Goal: Task Accomplishment & Management: Complete application form

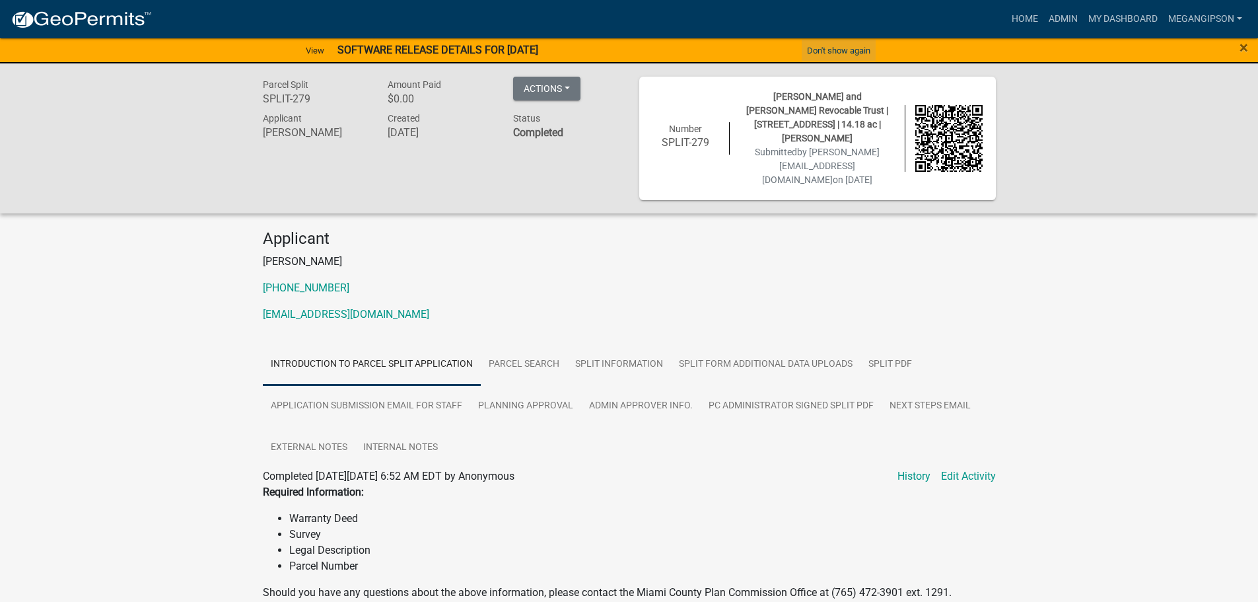
click at [842, 53] on button "Don't show again" at bounding box center [839, 51] width 74 height 22
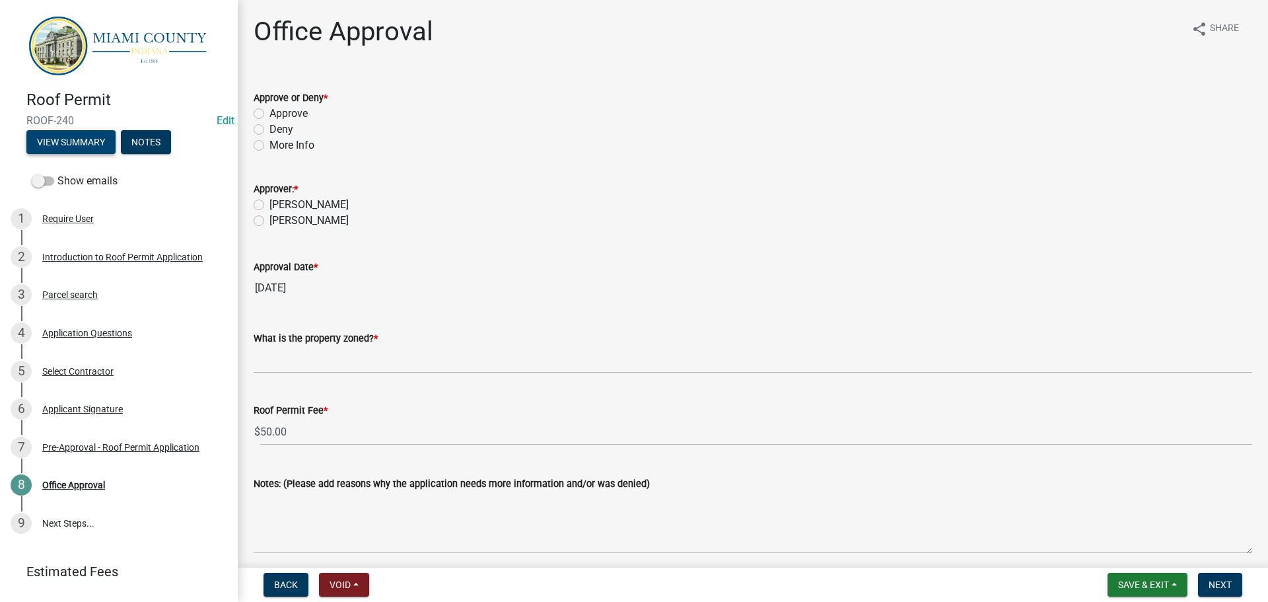
click at [61, 143] on button "View Summary" at bounding box center [70, 142] width 89 height 24
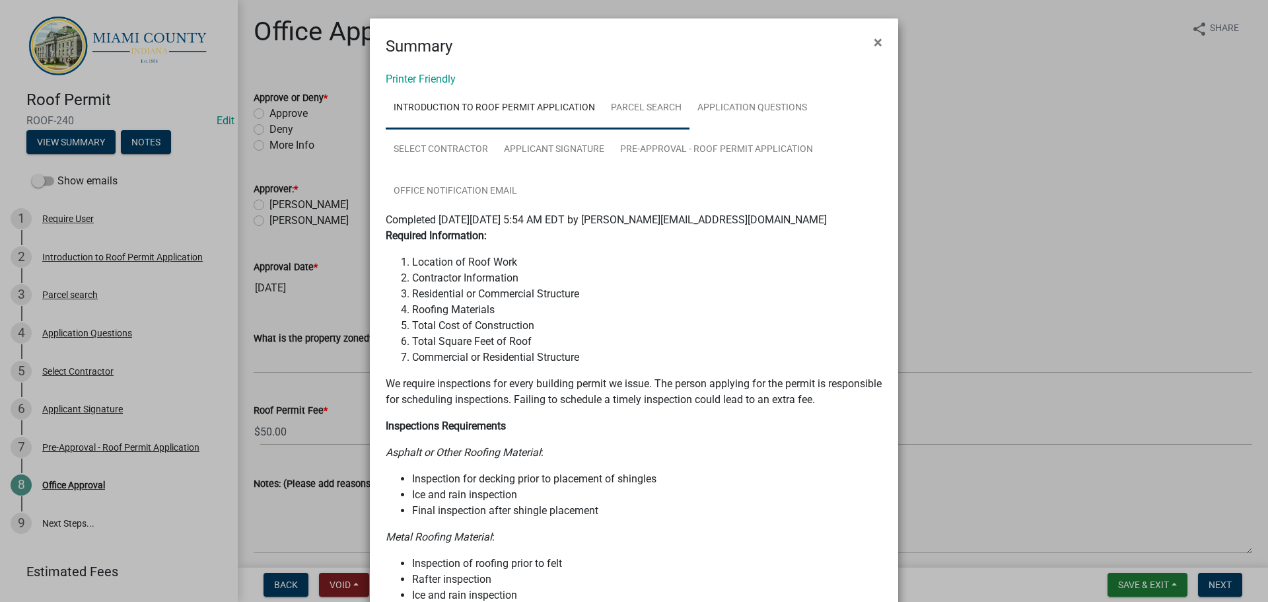
click at [668, 123] on link "Parcel search" at bounding box center [646, 108] width 86 height 42
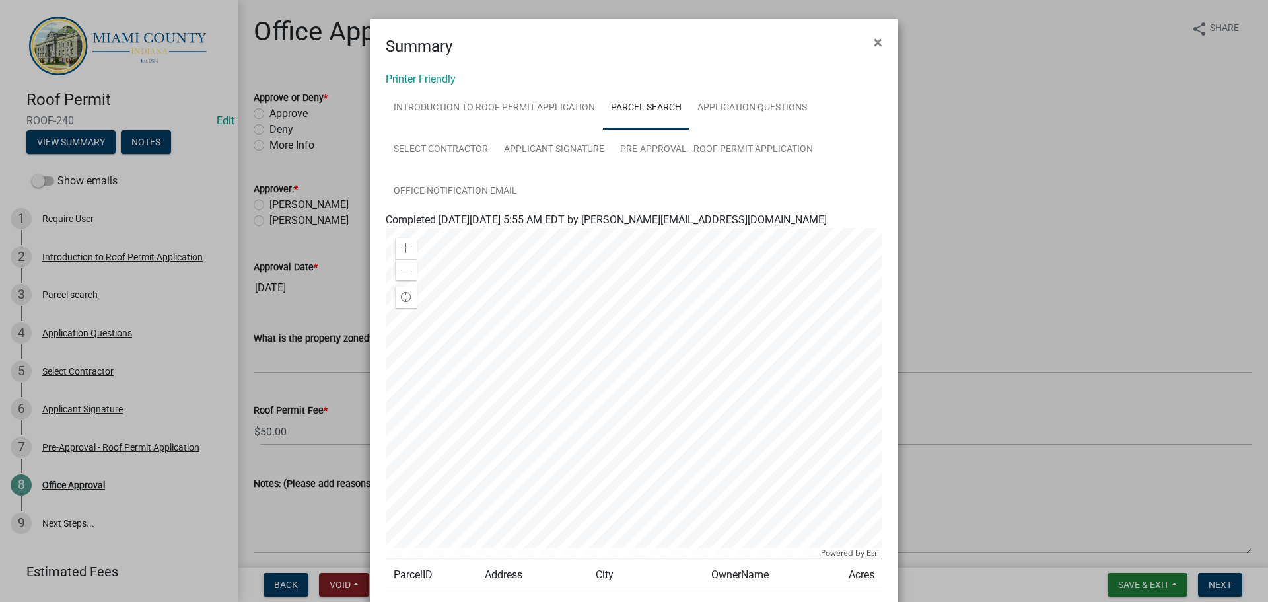
scroll to position [174, 0]
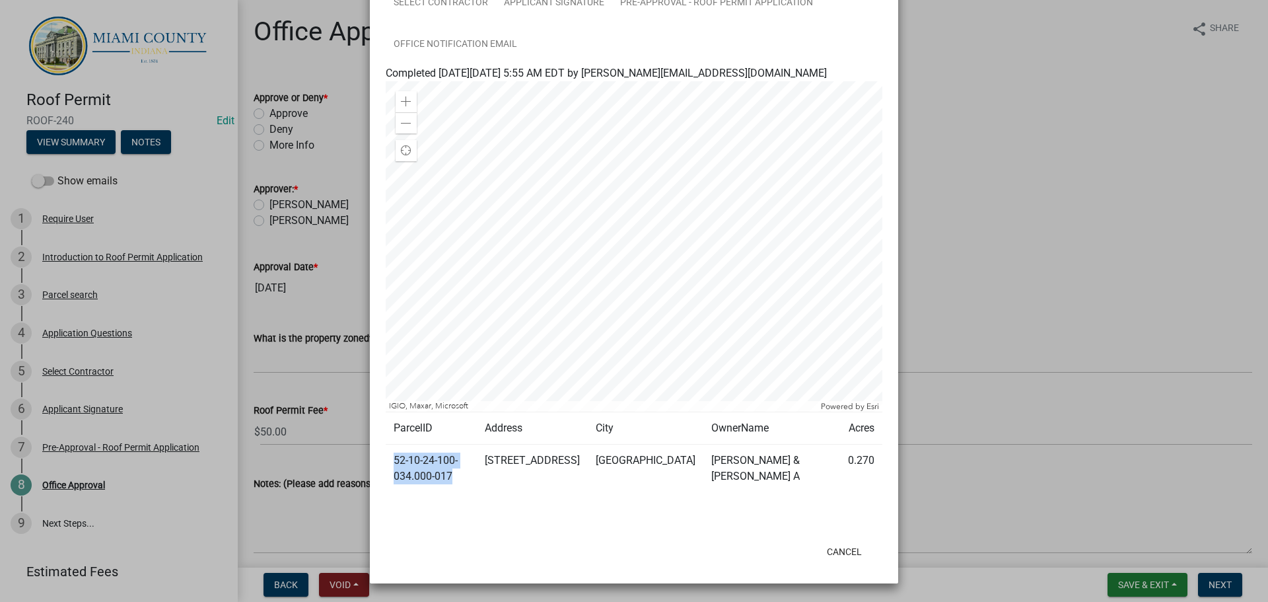
drag, startPoint x: 390, startPoint y: 460, endPoint x: 530, endPoint y: 459, distance: 140.0
click at [477, 459] on td "52-10-24-100-034.000-017" at bounding box center [431, 468] width 91 height 48
copy td "52-10-24-100-034.000-017"
click at [1014, 65] on ngb-modal-window "Summary × Printer Friendly Introduction to Roof Permit Application Parcel searc…" at bounding box center [634, 301] width 1268 height 602
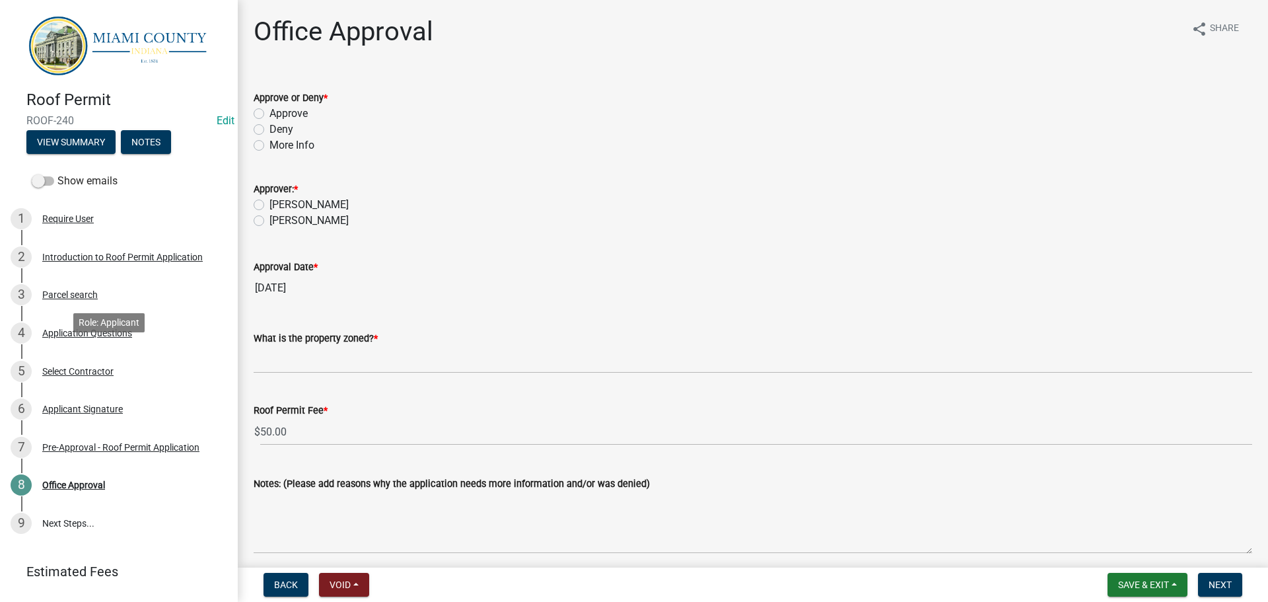
click at [92, 337] on div "Application Questions" at bounding box center [87, 332] width 90 height 9
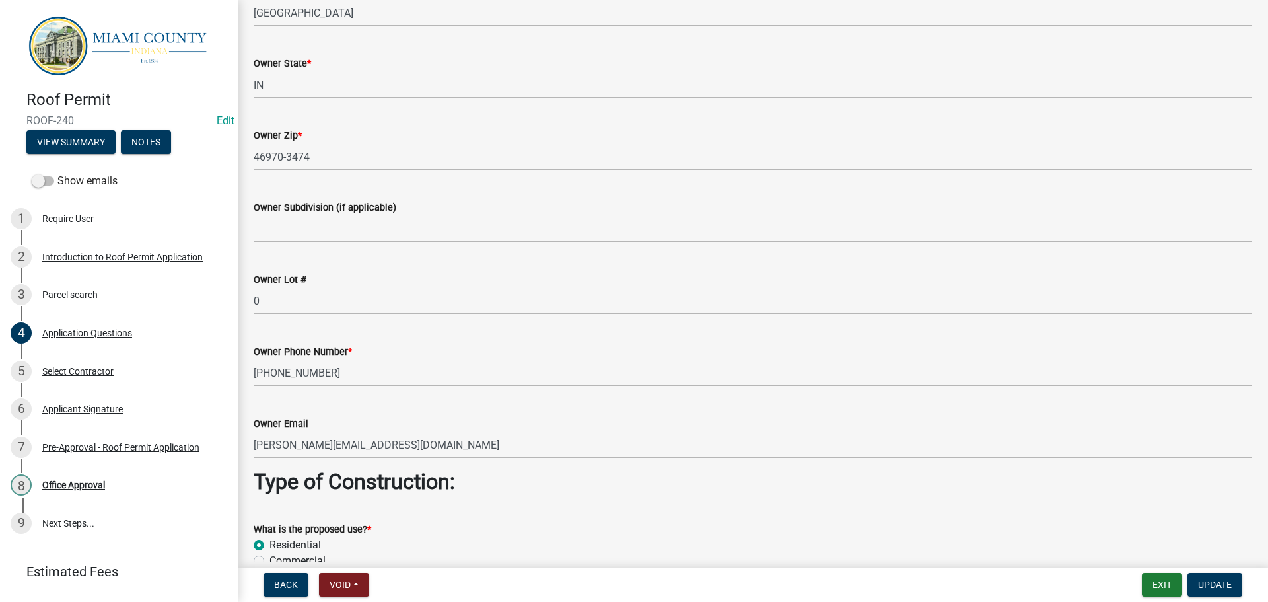
scroll to position [858, 0]
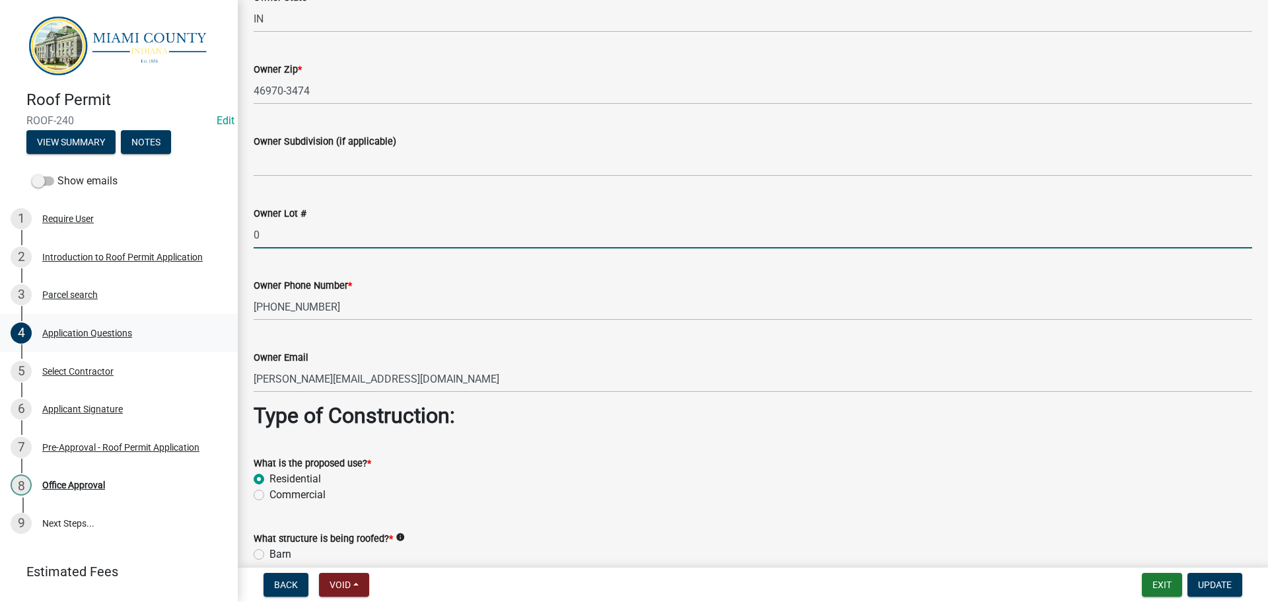
drag, startPoint x: 287, startPoint y: 373, endPoint x: 227, endPoint y: 365, distance: 60.0
click at [239, 367] on div "Application Questions share Share Location Address * 5404 S US 31 Parcel #: * 5…" at bounding box center [753, 281] width 1030 height 2248
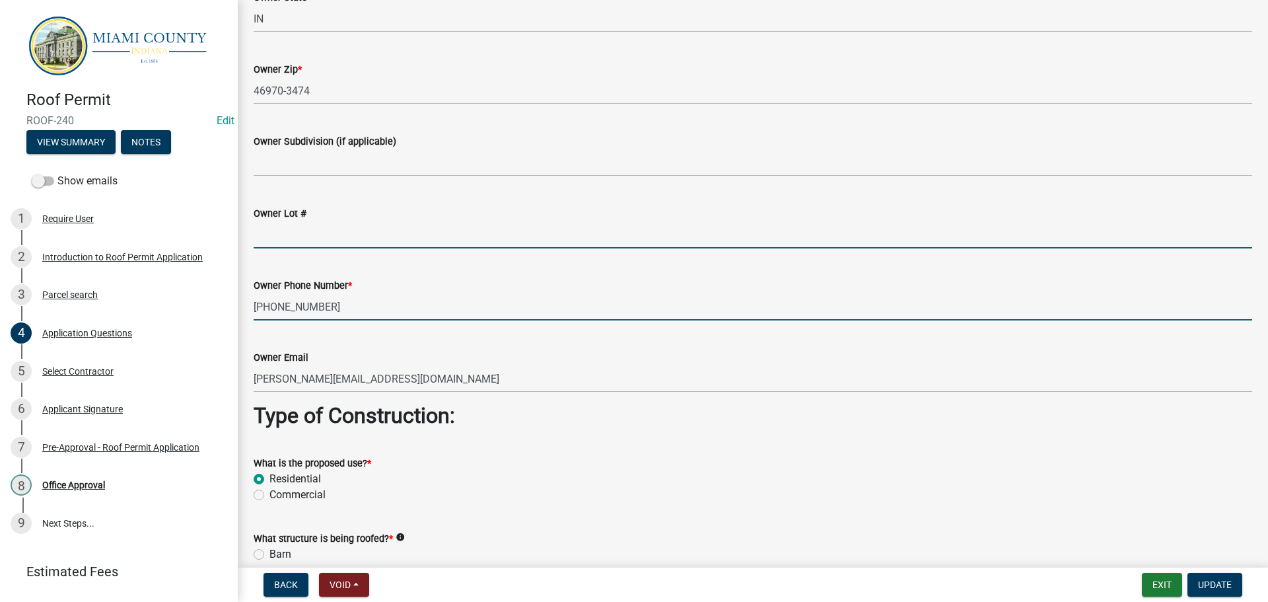
click at [273, 320] on input "+1 (765) 919-9319" at bounding box center [753, 306] width 998 height 27
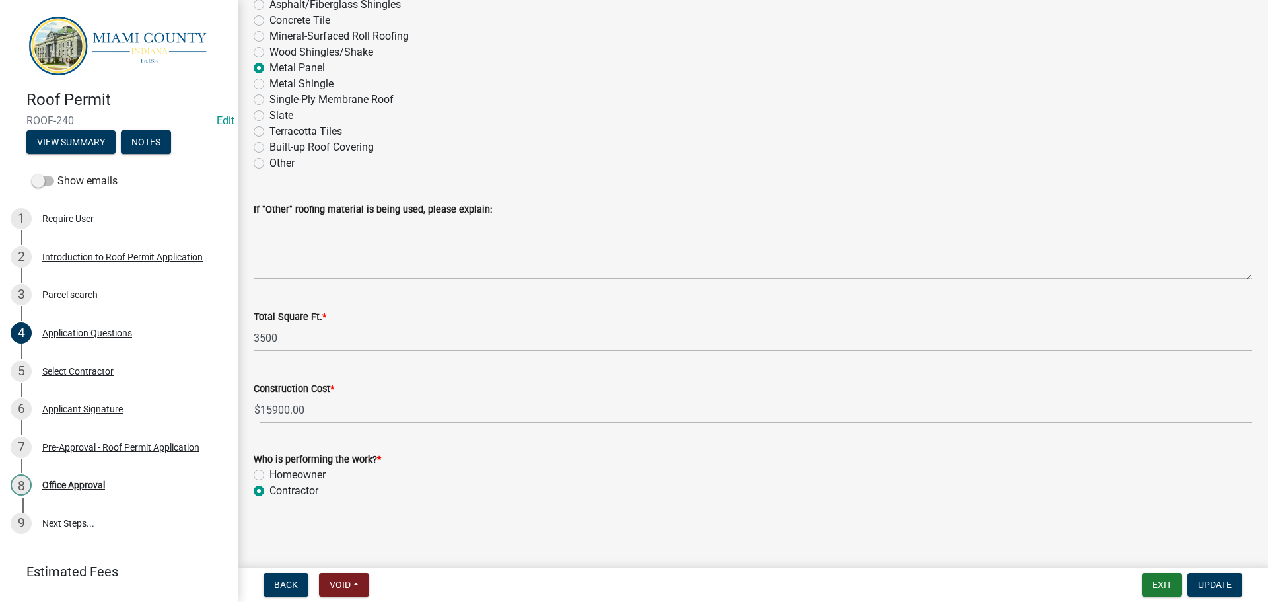
scroll to position [2022, 0]
type input "(765) 919-9319"
click at [1199, 582] on span "Update" at bounding box center [1215, 584] width 34 height 11
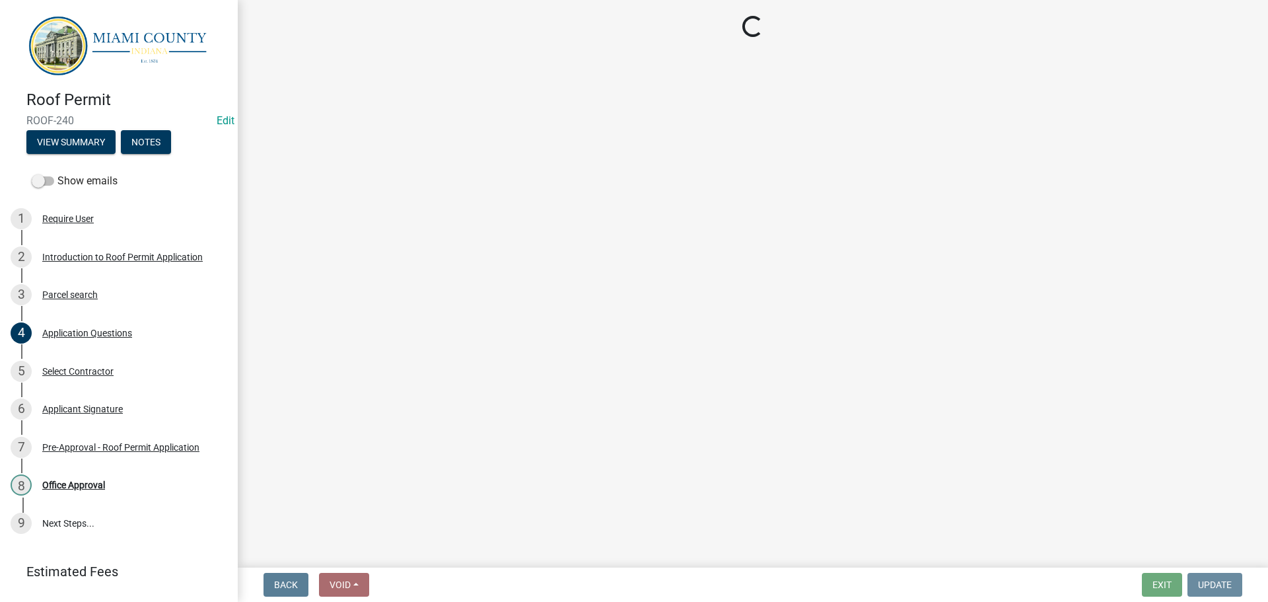
scroll to position [0, 0]
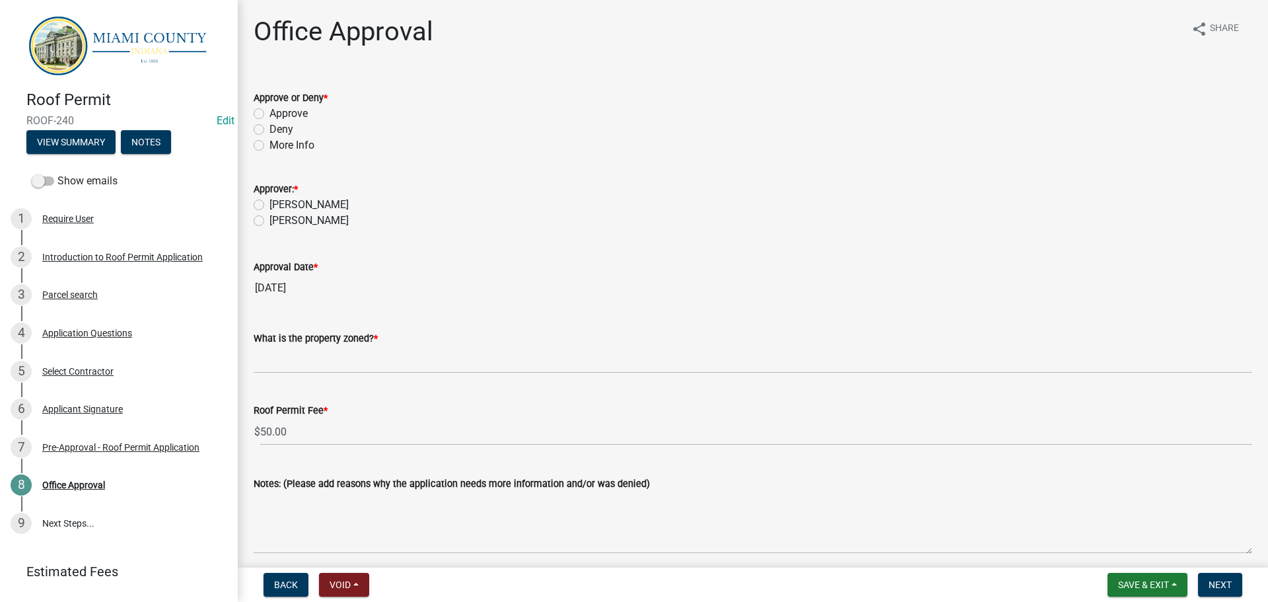
click at [269, 121] on label "Approve" at bounding box center [288, 114] width 38 height 16
click at [269, 114] on input "Approve" at bounding box center [273, 110] width 9 height 9
radio input "true"
click at [269, 228] on label "[PERSON_NAME]" at bounding box center [308, 221] width 79 height 16
click at [269, 221] on input "[PERSON_NAME]" at bounding box center [273, 217] width 9 height 9
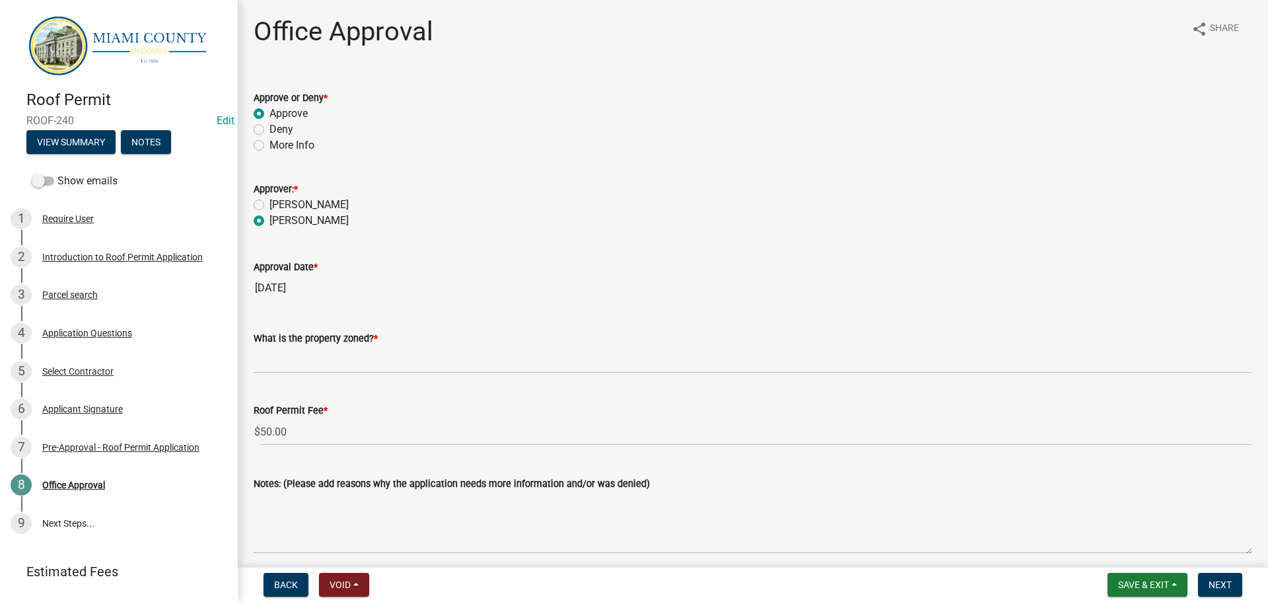
radio input "true"
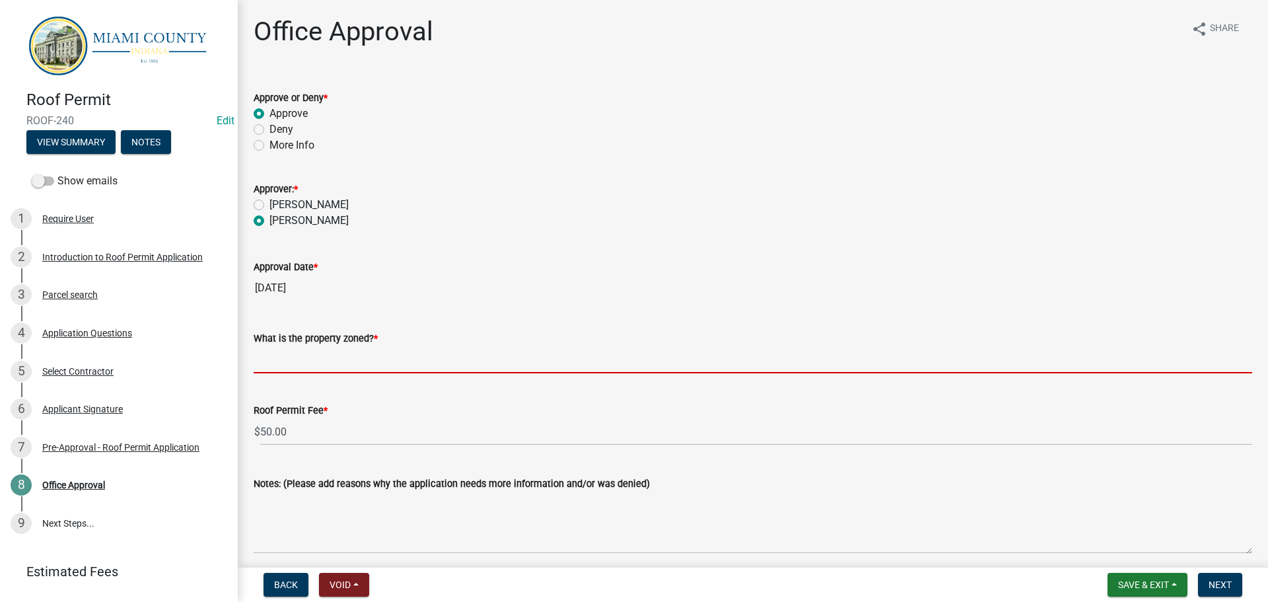
click at [316, 373] on input "What is the property zoned? *" at bounding box center [753, 359] width 998 height 27
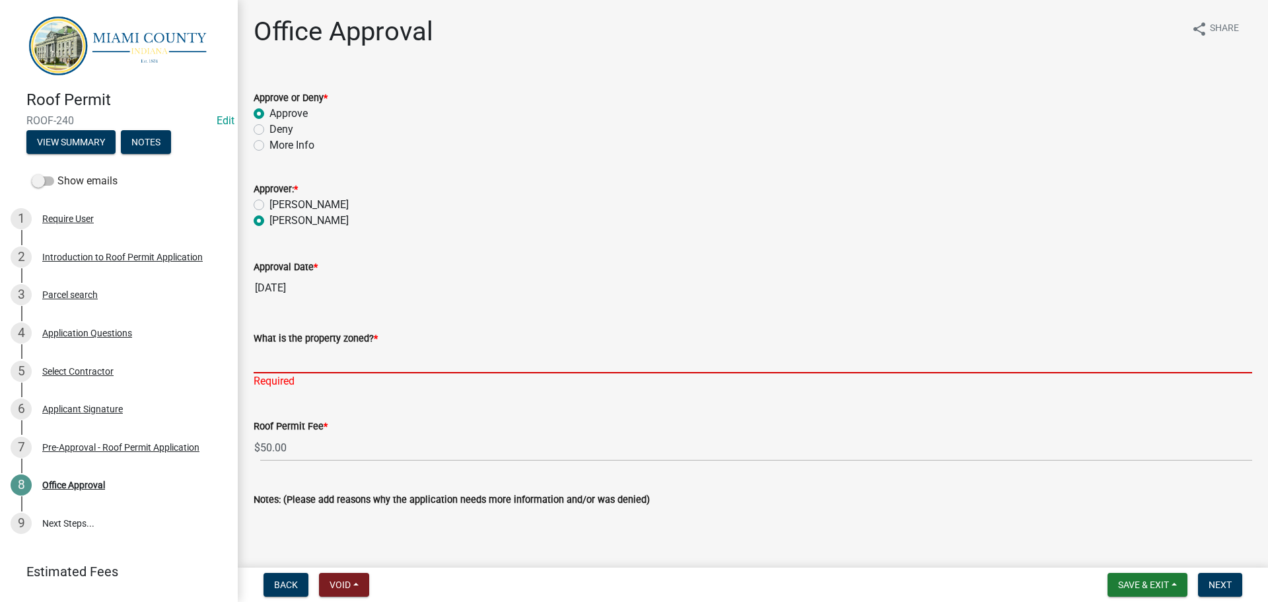
click at [285, 373] on input "What is the property zoned? *" at bounding box center [753, 359] width 998 height 27
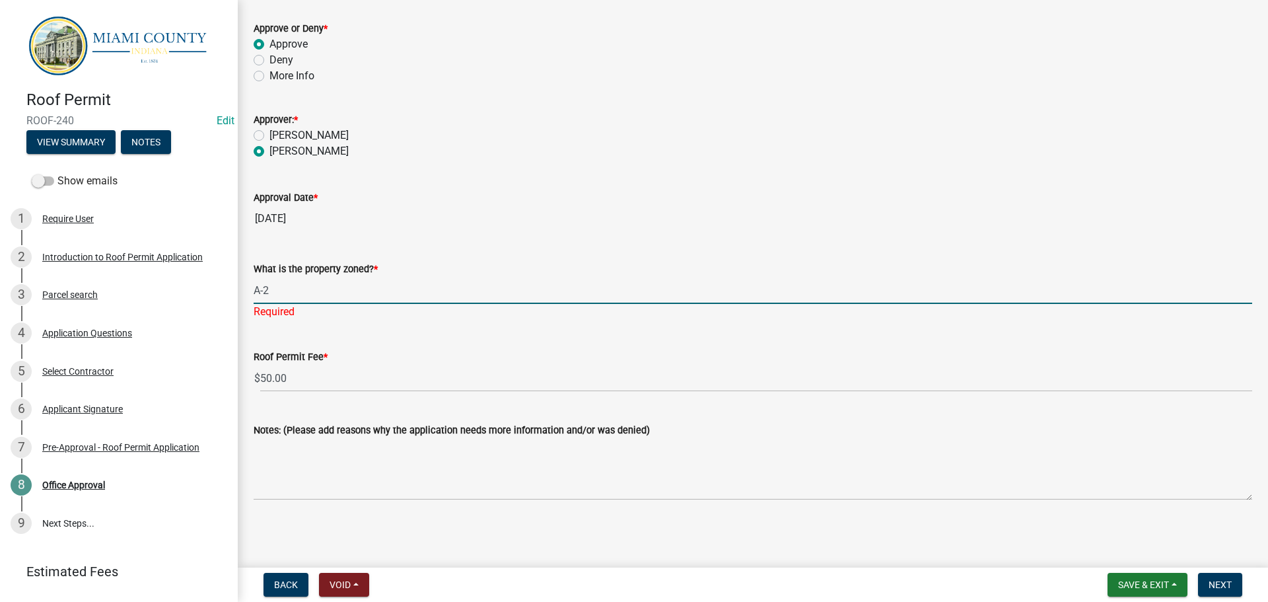
scroll to position [143, 0]
type input "A-2"
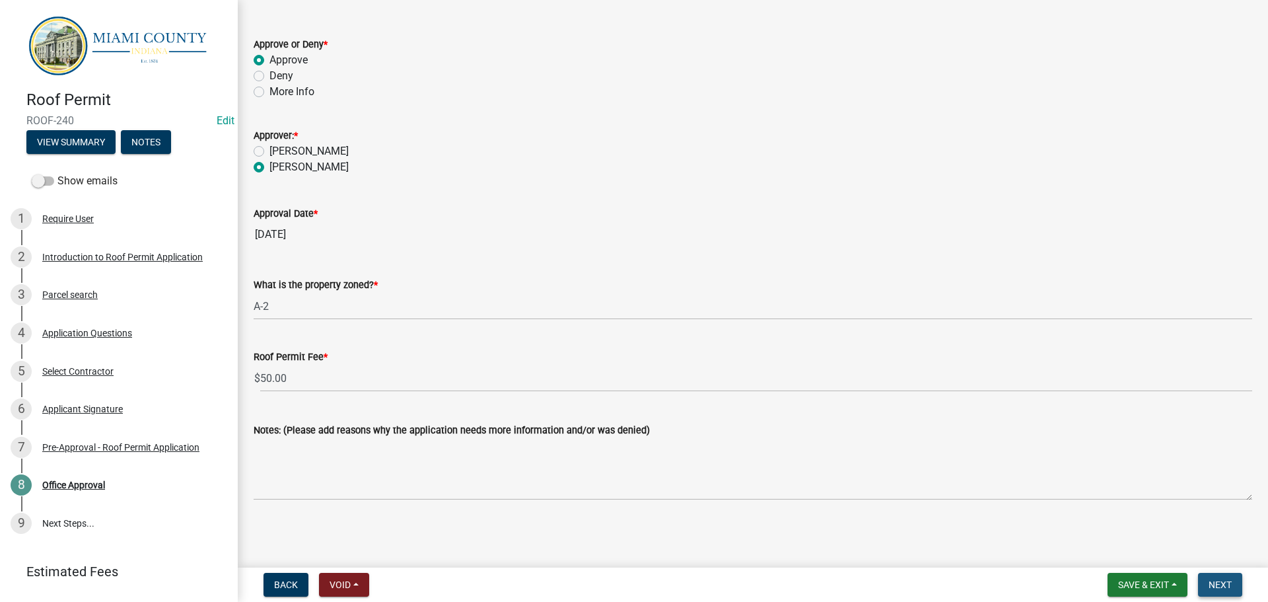
click at [1211, 584] on span "Next" at bounding box center [1219, 584] width 23 height 11
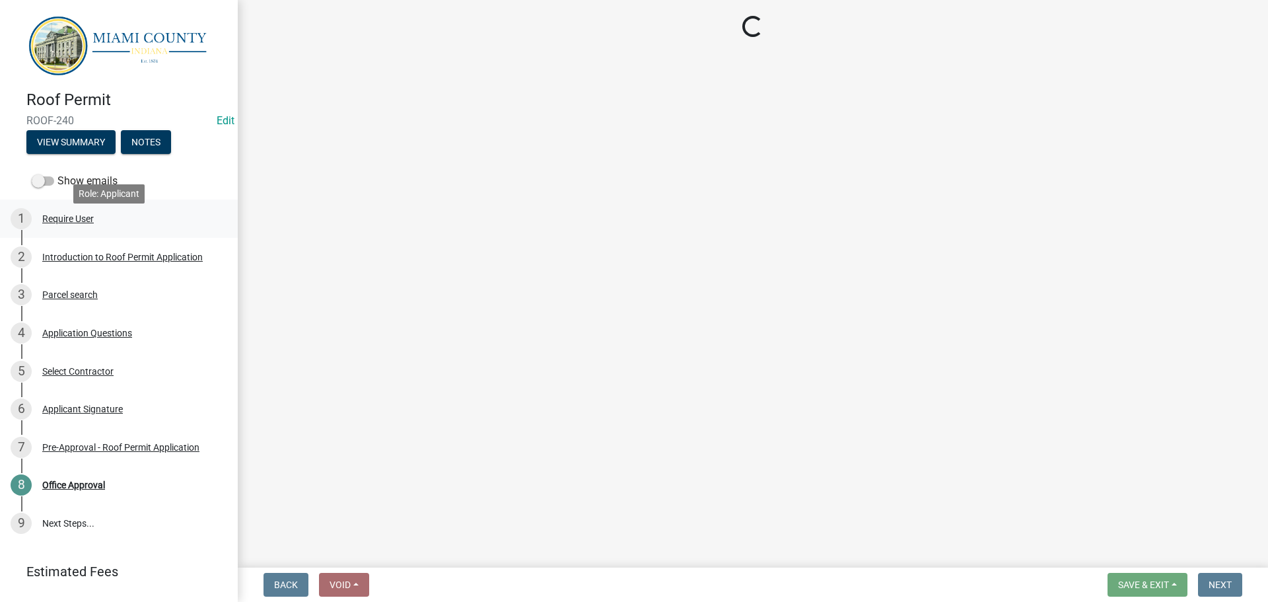
select select "3: 3"
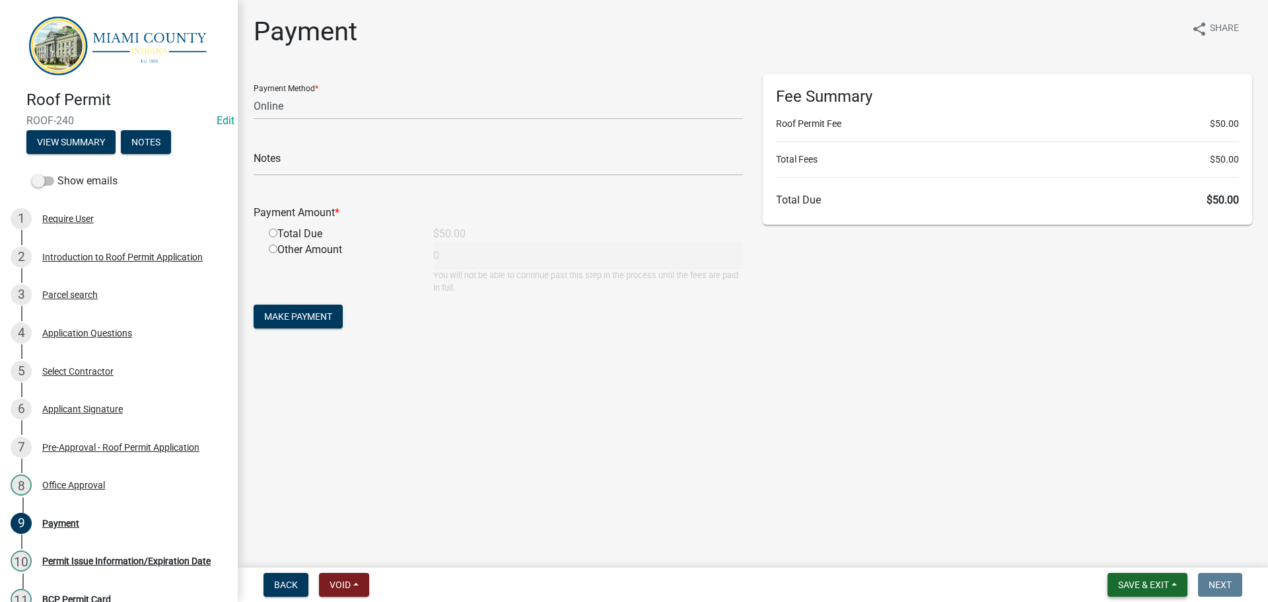
click at [1140, 579] on span "Save & Exit" at bounding box center [1143, 584] width 51 height 11
click at [1085, 551] on button "Save & Exit" at bounding box center [1135, 547] width 106 height 32
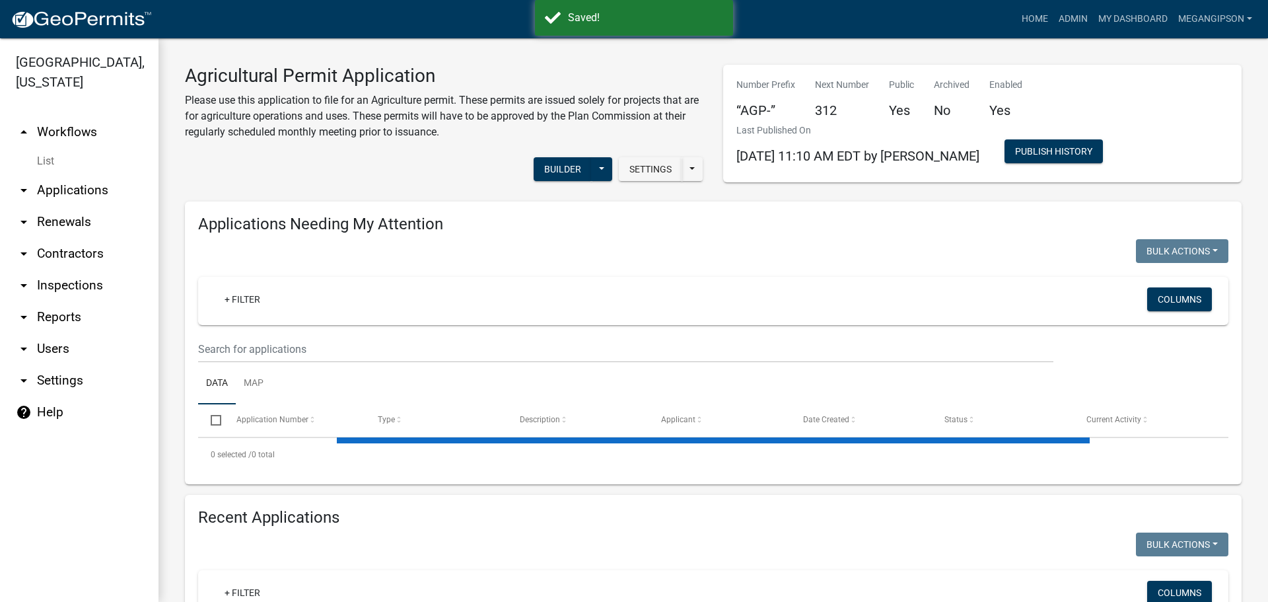
select select "3: 100"
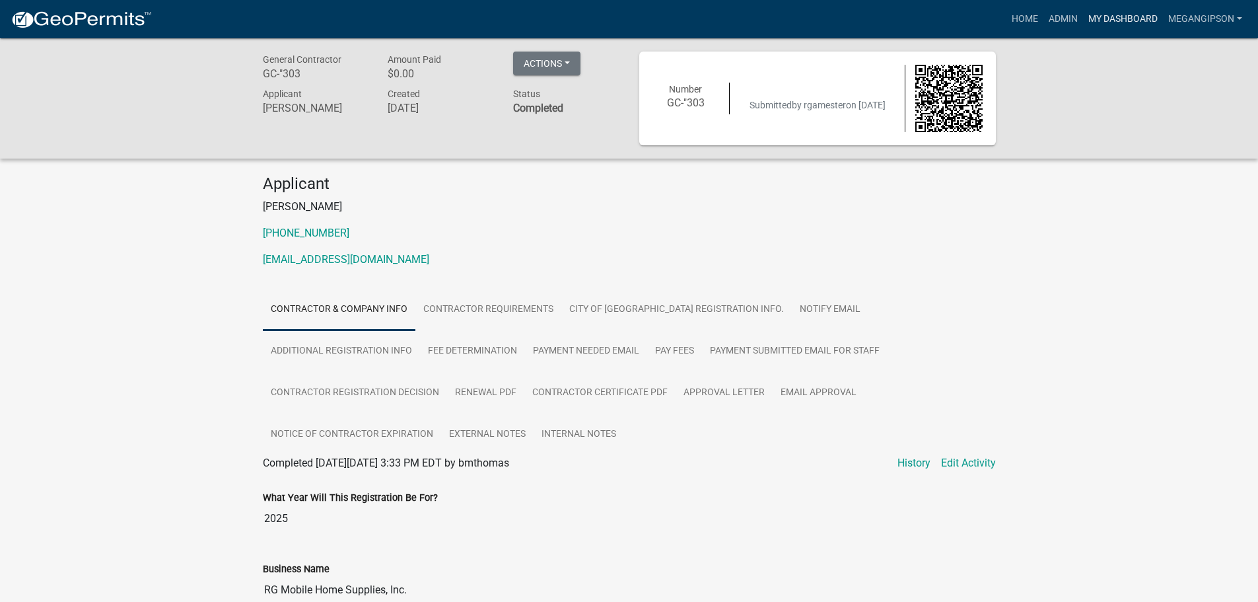
click at [1085, 28] on link "My Dashboard" at bounding box center [1123, 19] width 80 height 25
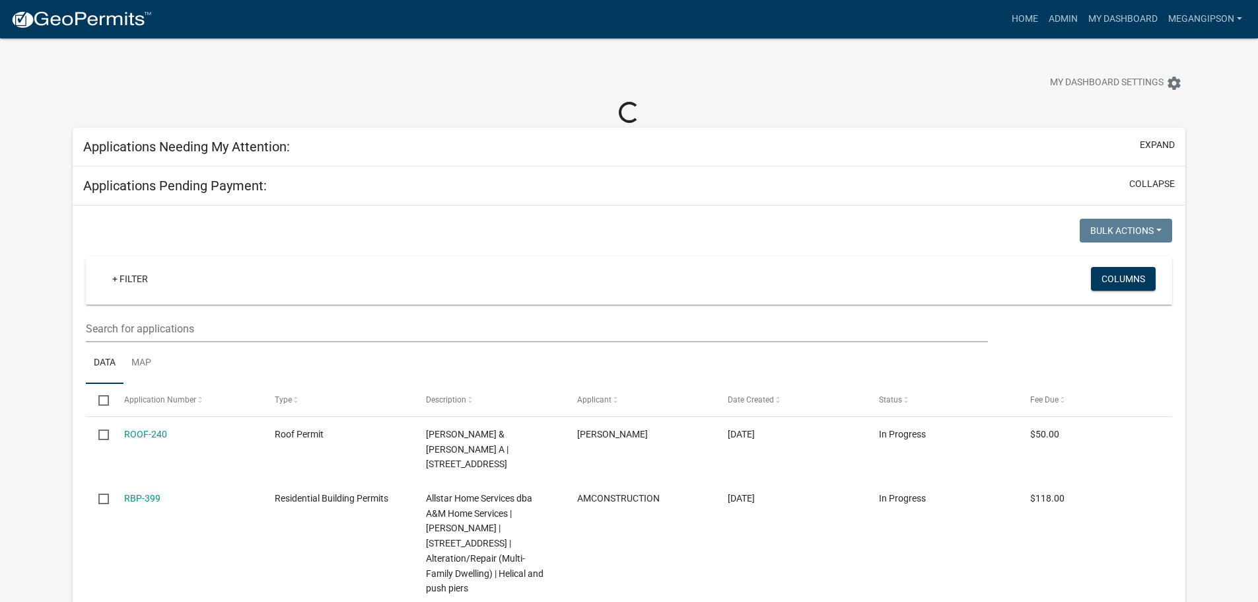
select select "3: 100"
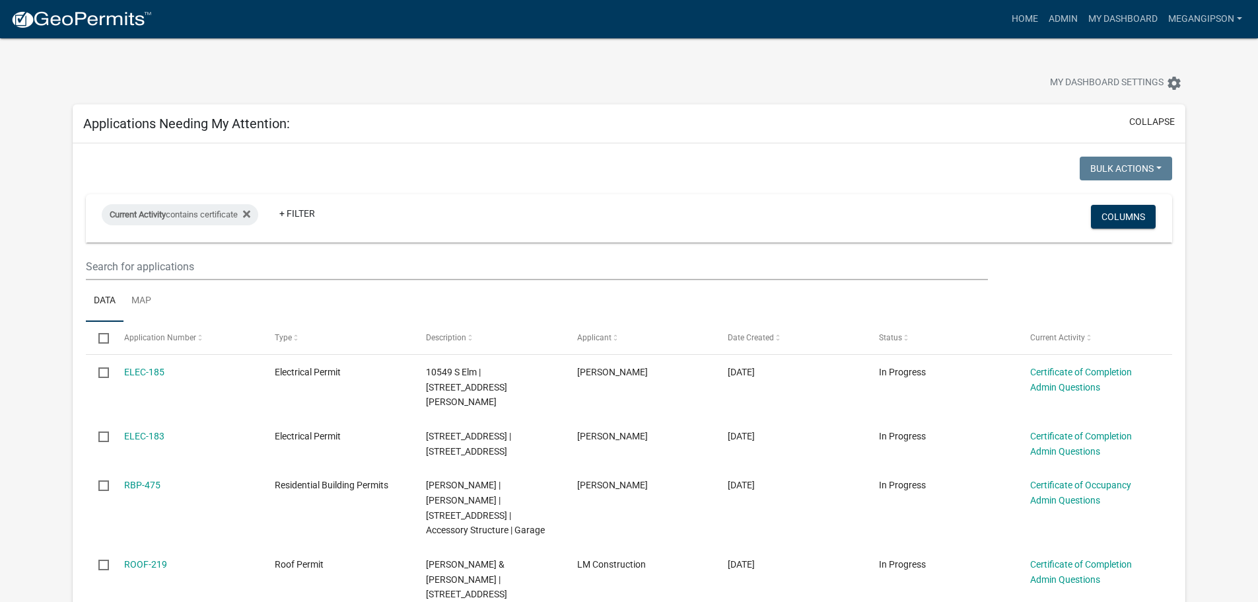
click at [708, 74] on div at bounding box center [393, 84] width 660 height 29
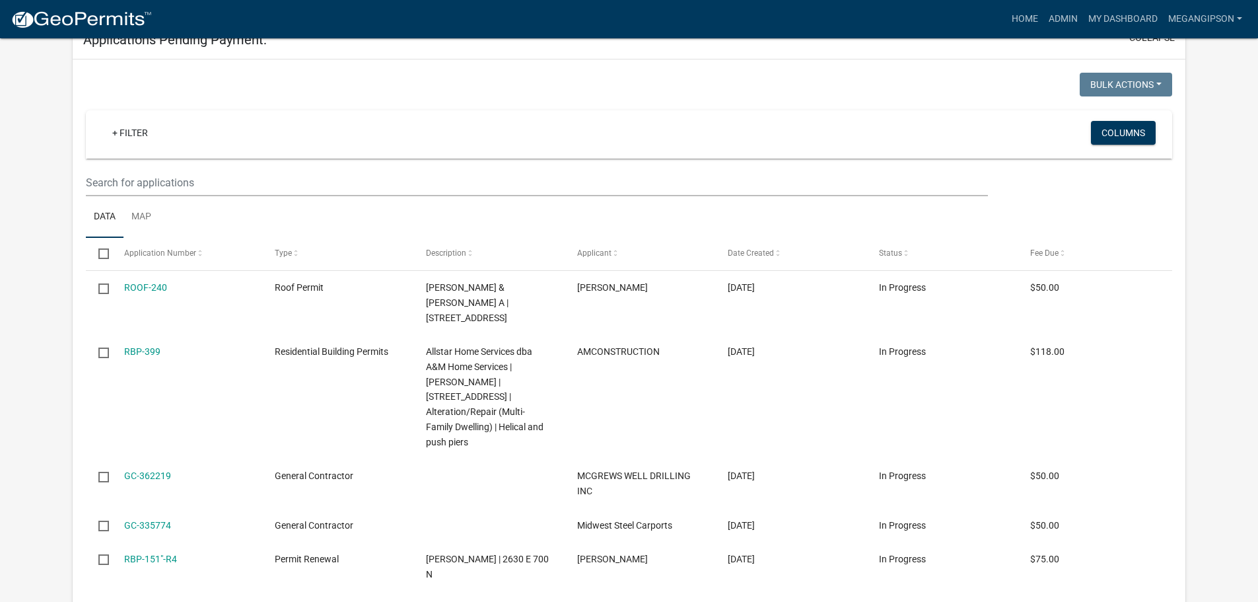
scroll to position [1188, 0]
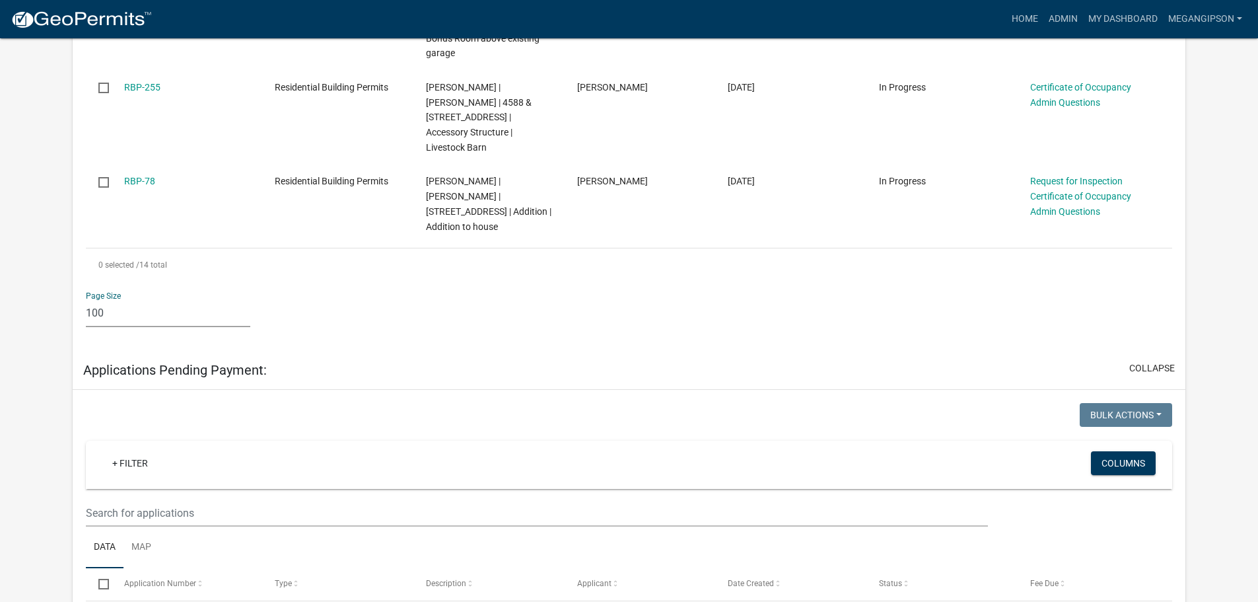
click at [141, 300] on select "10 25 50 100" at bounding box center [168, 313] width 164 height 27
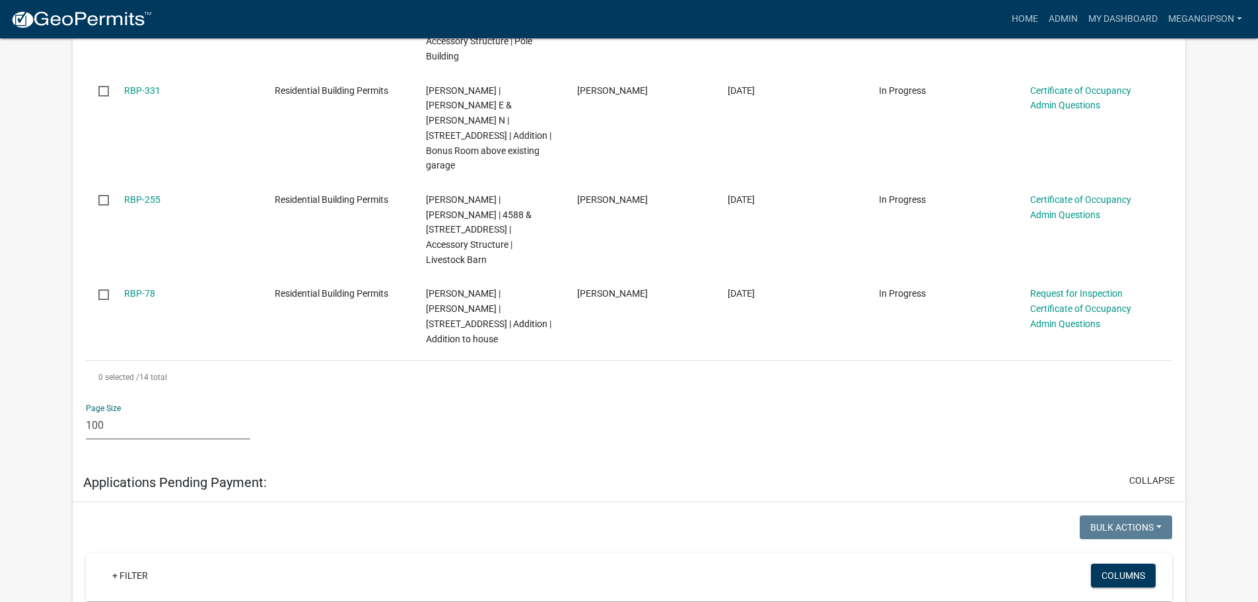
scroll to position [1056, 0]
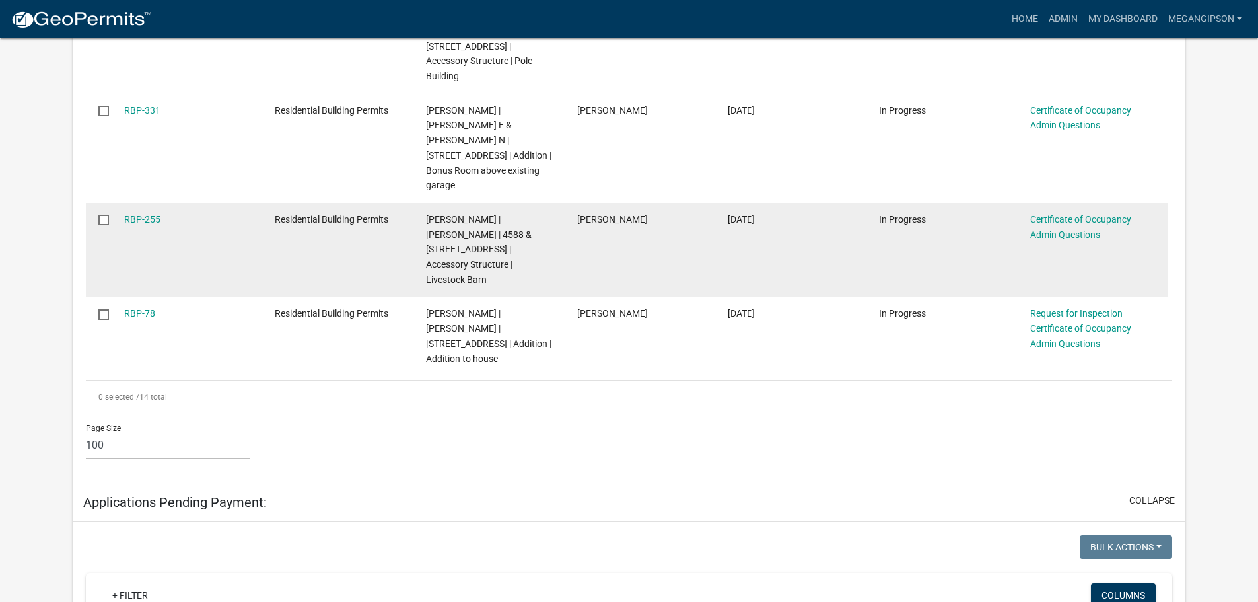
click at [1082, 212] on div "Certificate of Occupancy Admin Questions" at bounding box center [1092, 227] width 125 height 30
click at [1060, 214] on link "Certificate of Occupancy Admin Questions" at bounding box center [1080, 227] width 101 height 26
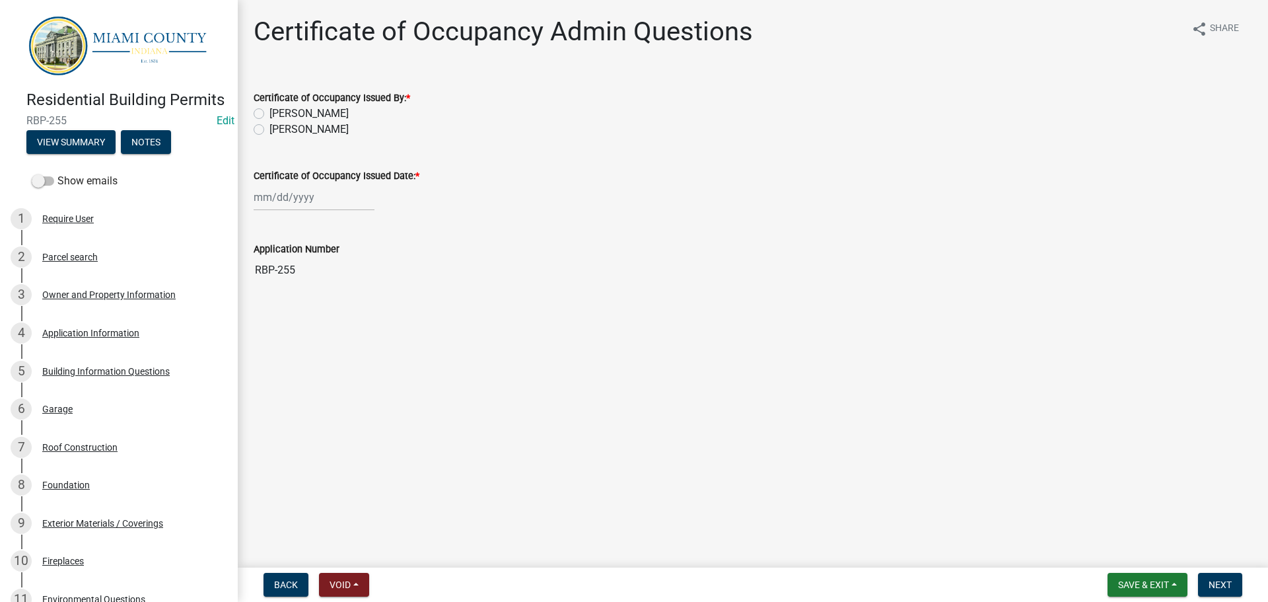
click at [316, 137] on label "[PERSON_NAME]" at bounding box center [308, 129] width 79 height 16
click at [278, 130] on input "[PERSON_NAME]" at bounding box center [273, 125] width 9 height 9
radio input "true"
click at [293, 209] on div at bounding box center [314, 197] width 121 height 27
select select "9"
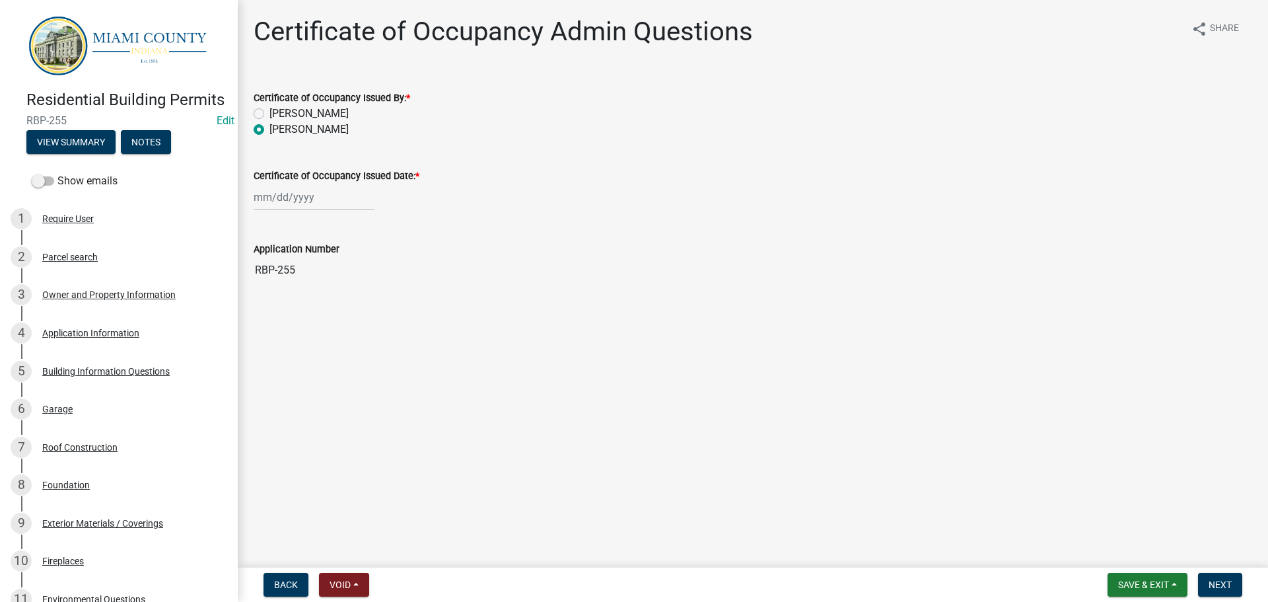
select select "2025"
click at [269, 306] on div "8" at bounding box center [266, 295] width 21 height 21
type input "[DATE]"
click at [1225, 579] on span "Next" at bounding box center [1219, 584] width 23 height 11
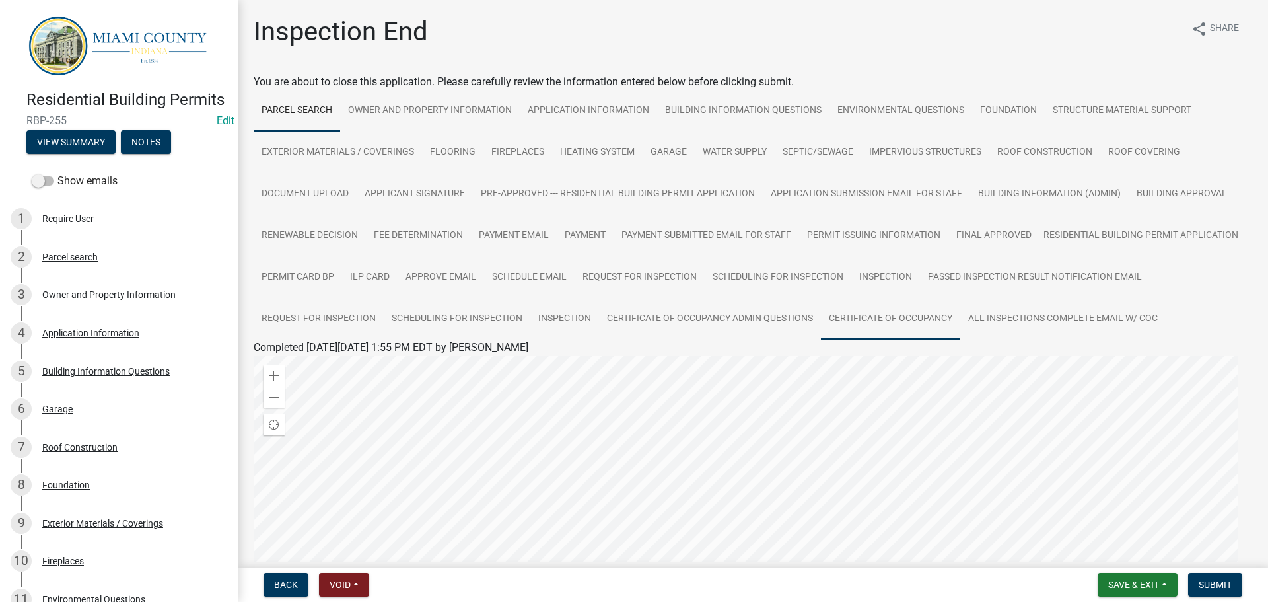
click at [831, 340] on link "Certificate of Occupancy" at bounding box center [890, 319] width 139 height 42
click at [349, 369] on link "Certificate of Occupancy" at bounding box center [311, 363] width 114 height 13
click at [471, 127] on link "Owner and Property Information" at bounding box center [430, 111] width 180 height 42
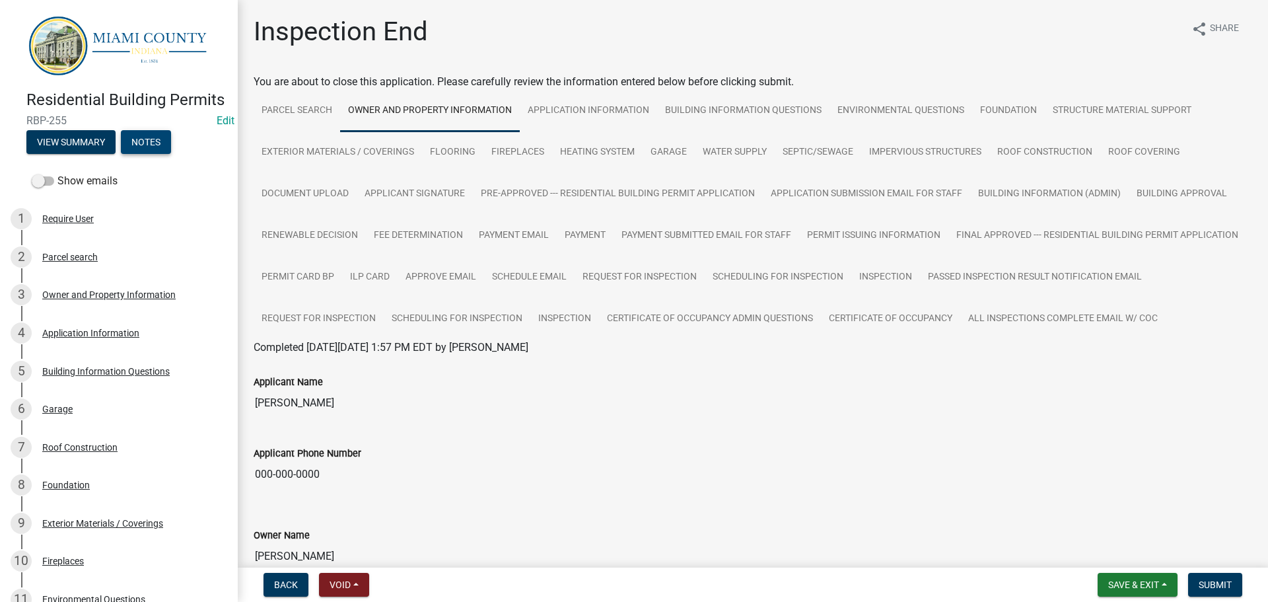
click at [160, 154] on button "Notes" at bounding box center [146, 142] width 50 height 24
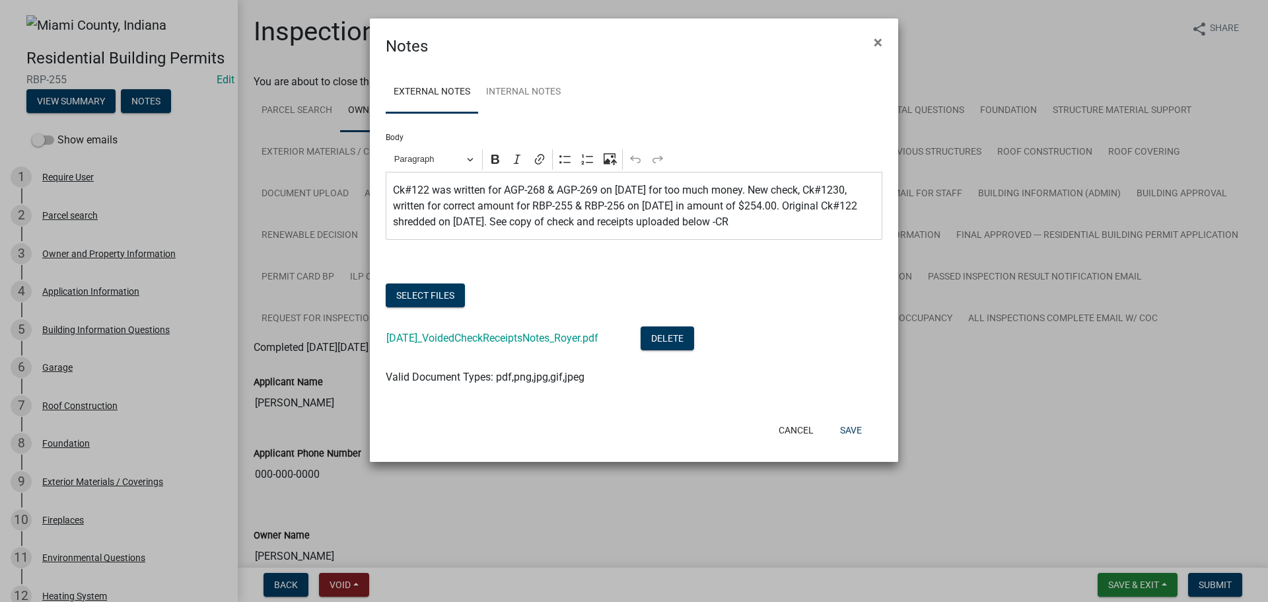
click at [483, 230] on p "Ck#122 was written for AGP-268 & AGP-269 on [DATE] for too much money. New chec…" at bounding box center [634, 206] width 483 height 48
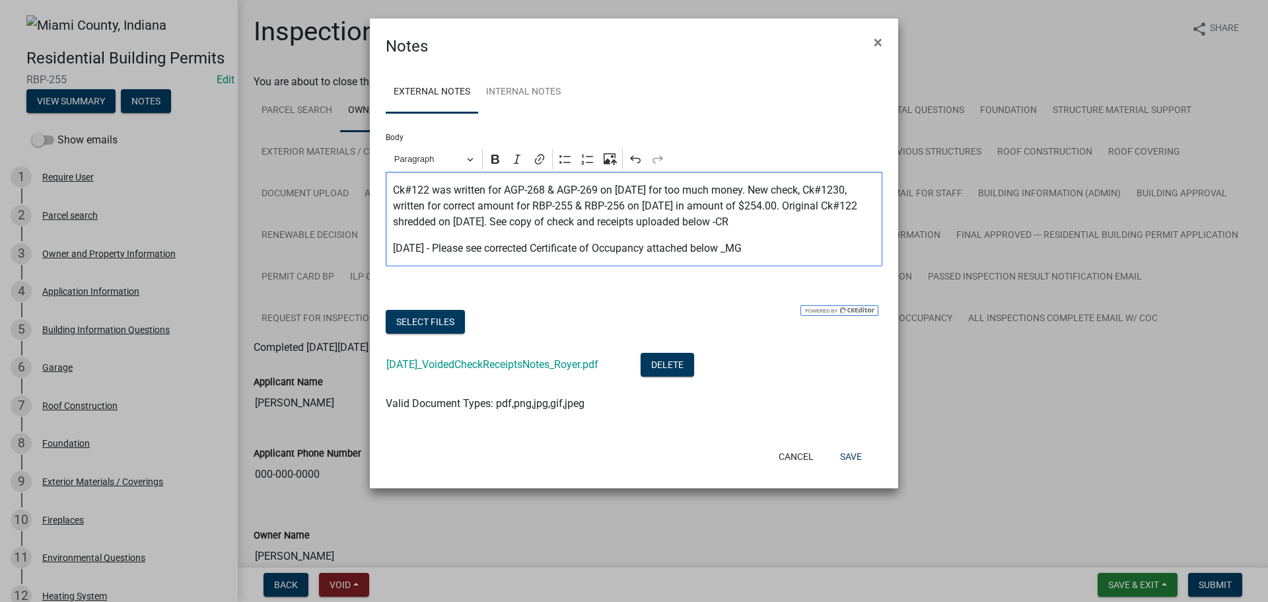
click at [775, 256] on p "[DATE] - Please see corrected Certificate of Occupancy attached below _MG" at bounding box center [634, 248] width 483 height 16
click at [392, 333] on button "Select files" at bounding box center [425, 322] width 79 height 24
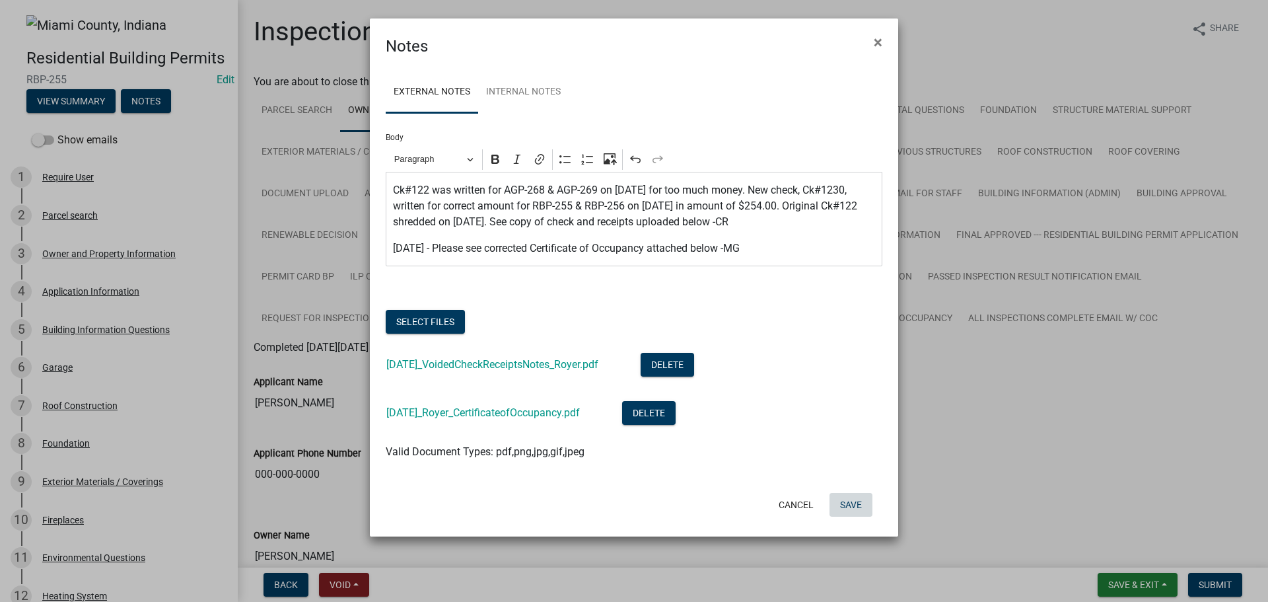
click at [852, 516] on button "Save" at bounding box center [850, 505] width 43 height 24
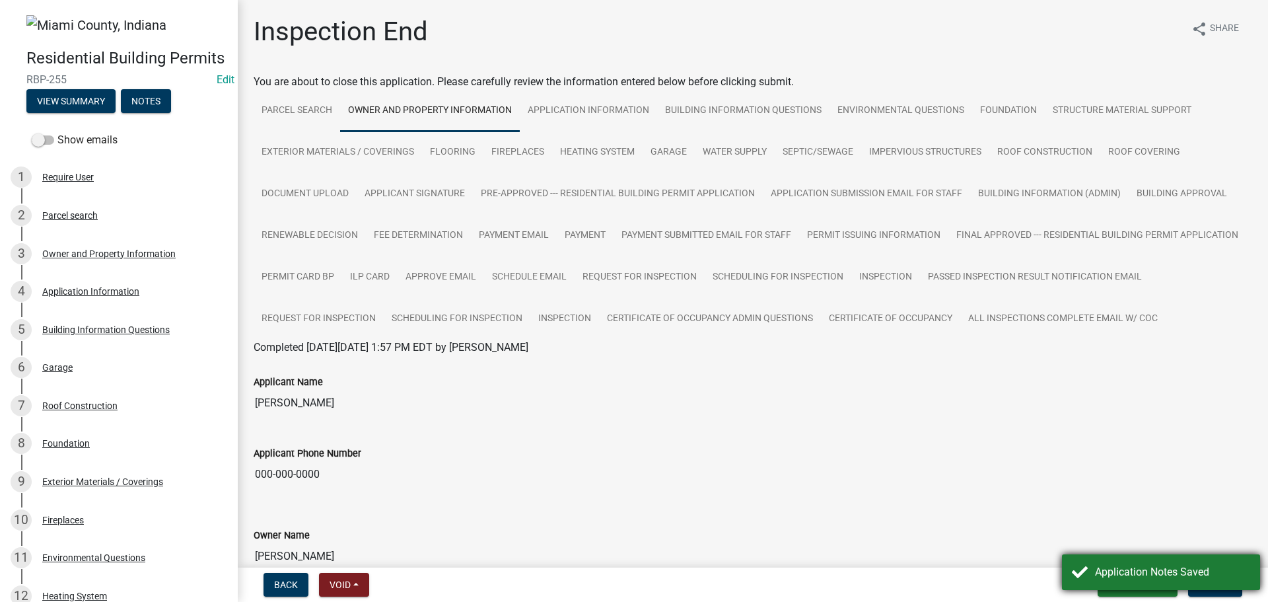
click at [1188, 574] on div "Application Notes Saved" at bounding box center [1172, 572] width 155 height 16
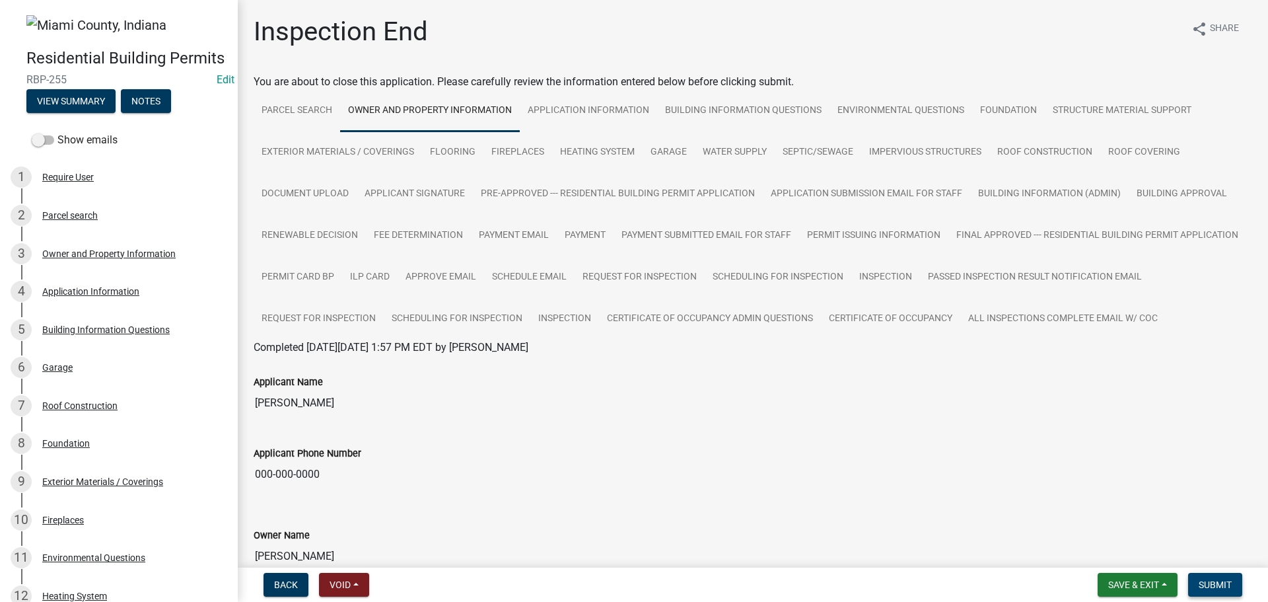
click at [1218, 584] on span "Submit" at bounding box center [1214, 584] width 33 height 11
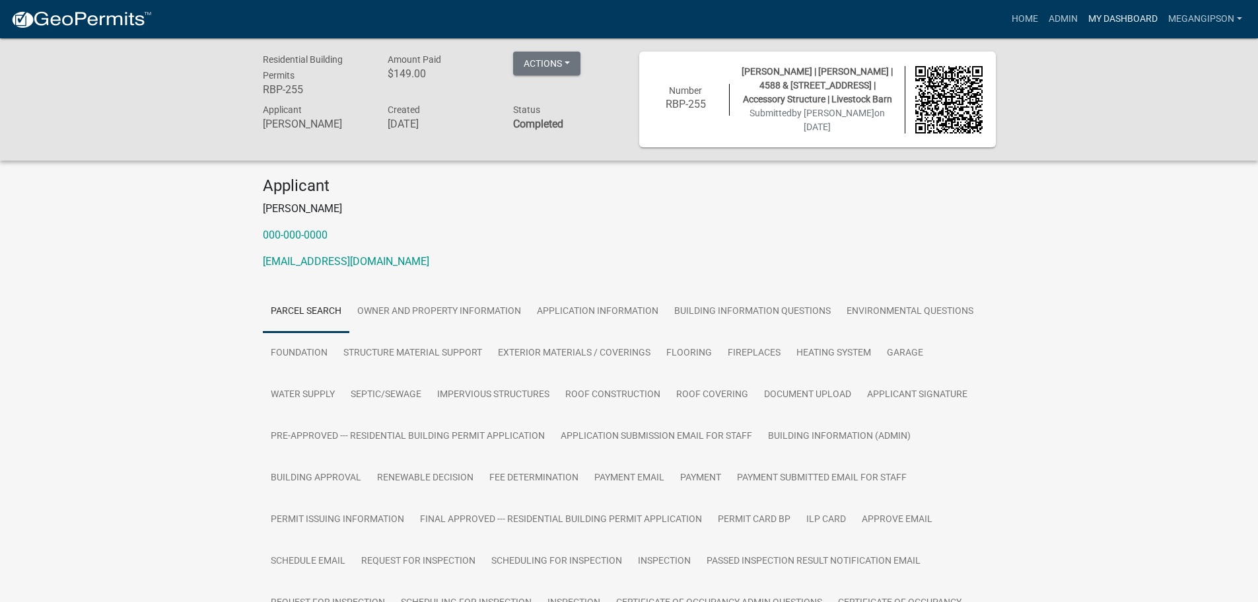
click at [1109, 18] on link "My Dashboard" at bounding box center [1123, 19] width 80 height 25
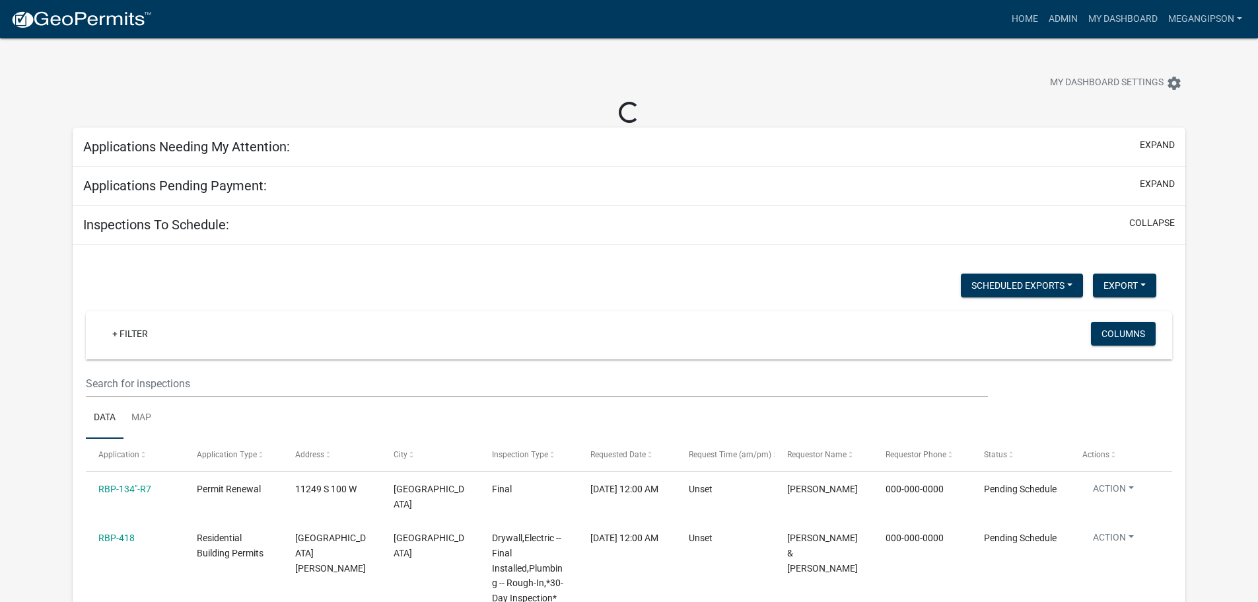
select select "3: 100"
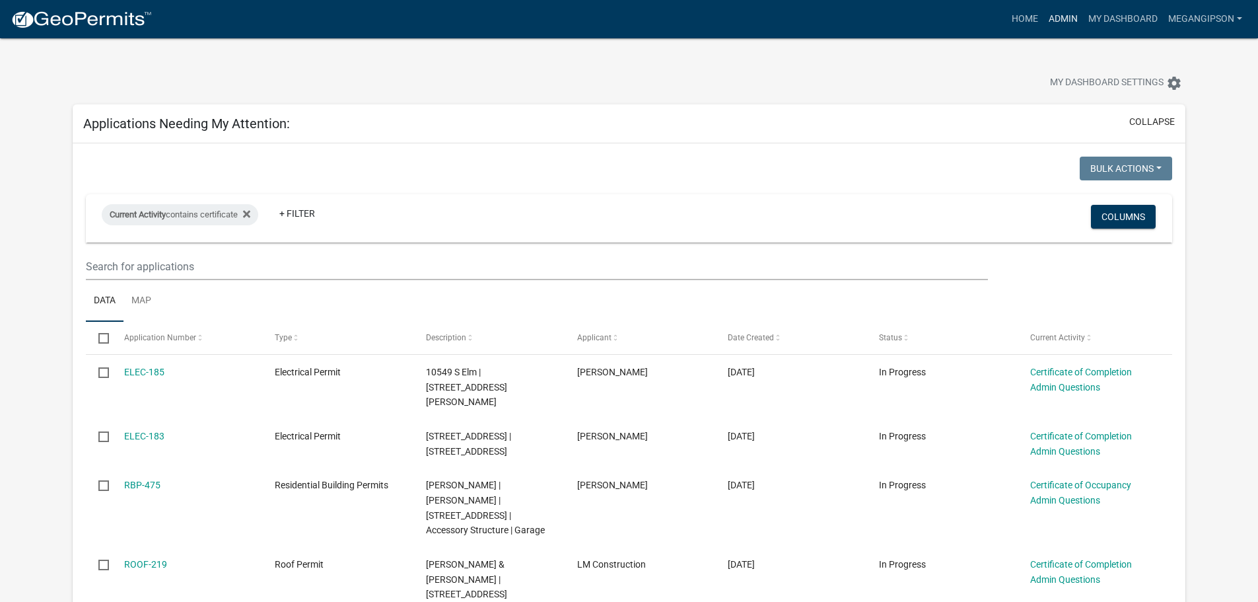
click at [1043, 23] on link "Admin" at bounding box center [1063, 19] width 40 height 25
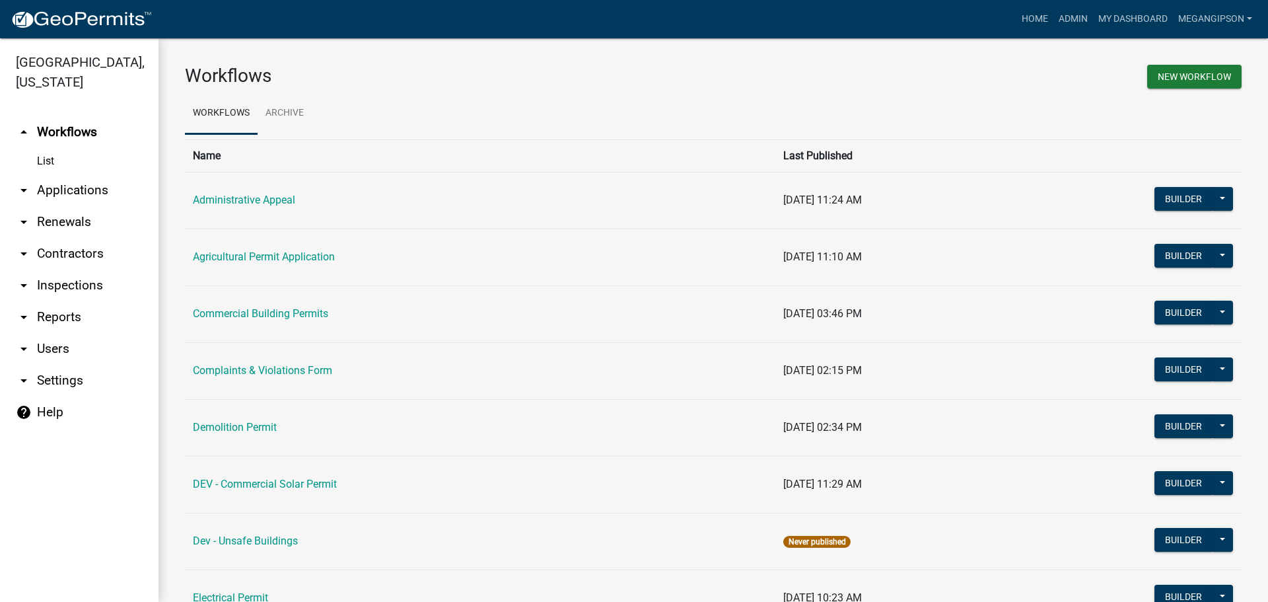
click at [113, 206] on link "arrow_drop_down Applications" at bounding box center [79, 190] width 158 height 32
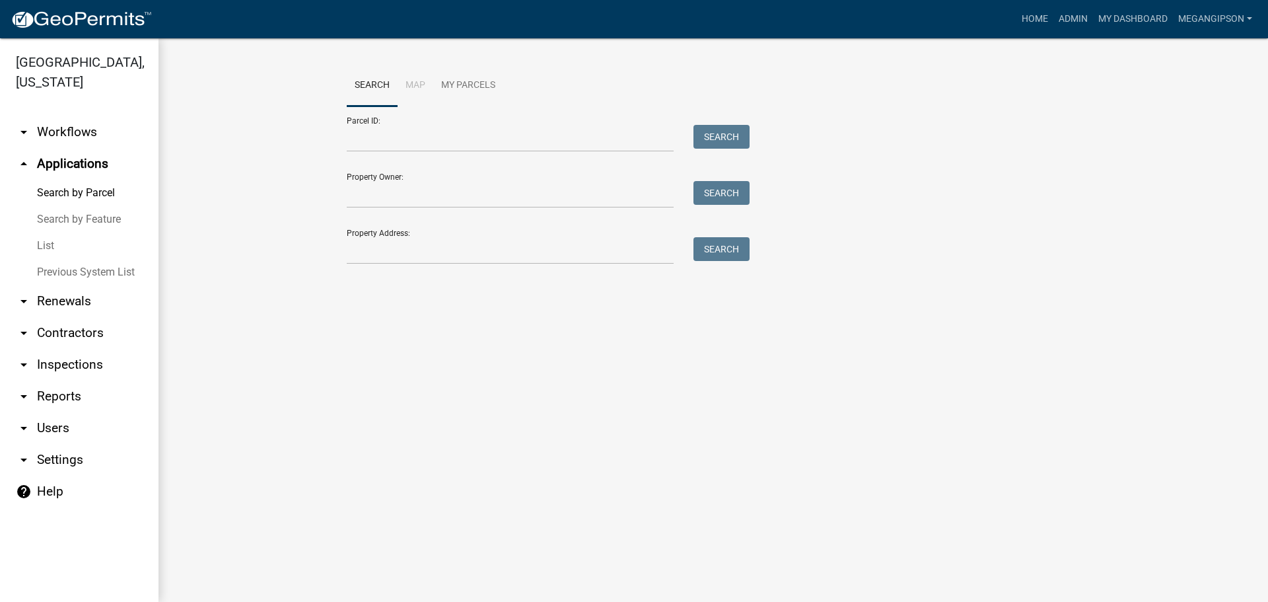
click at [53, 259] on link "List" at bounding box center [79, 245] width 158 height 26
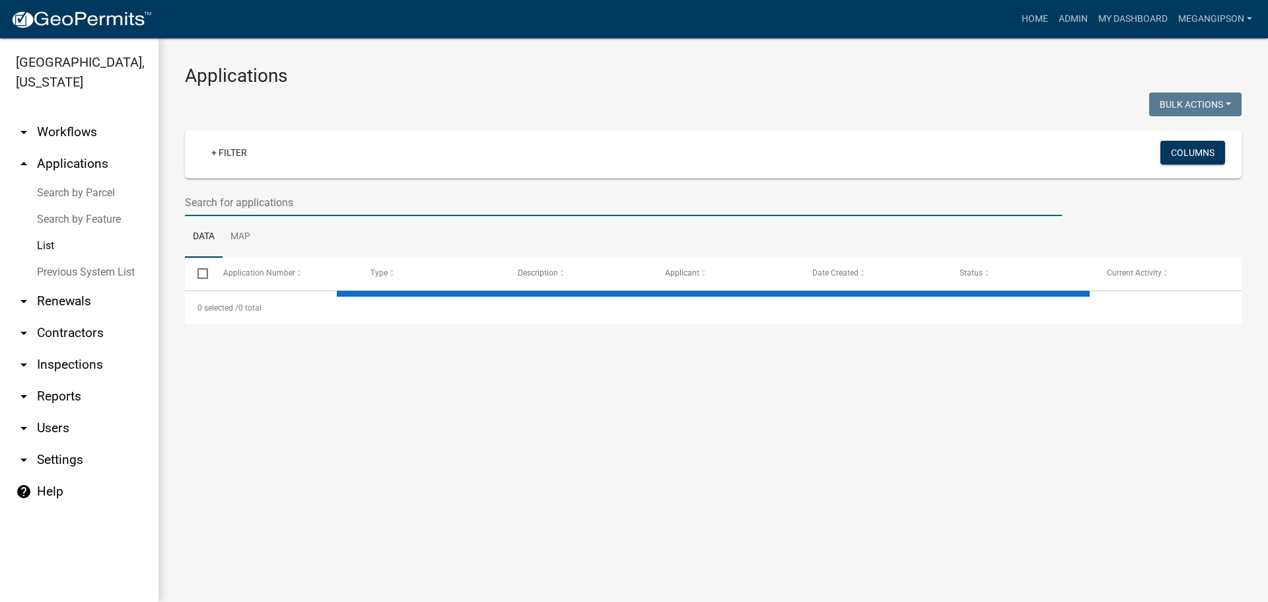
click at [275, 213] on input "text" at bounding box center [623, 202] width 877 height 27
select select "3: 100"
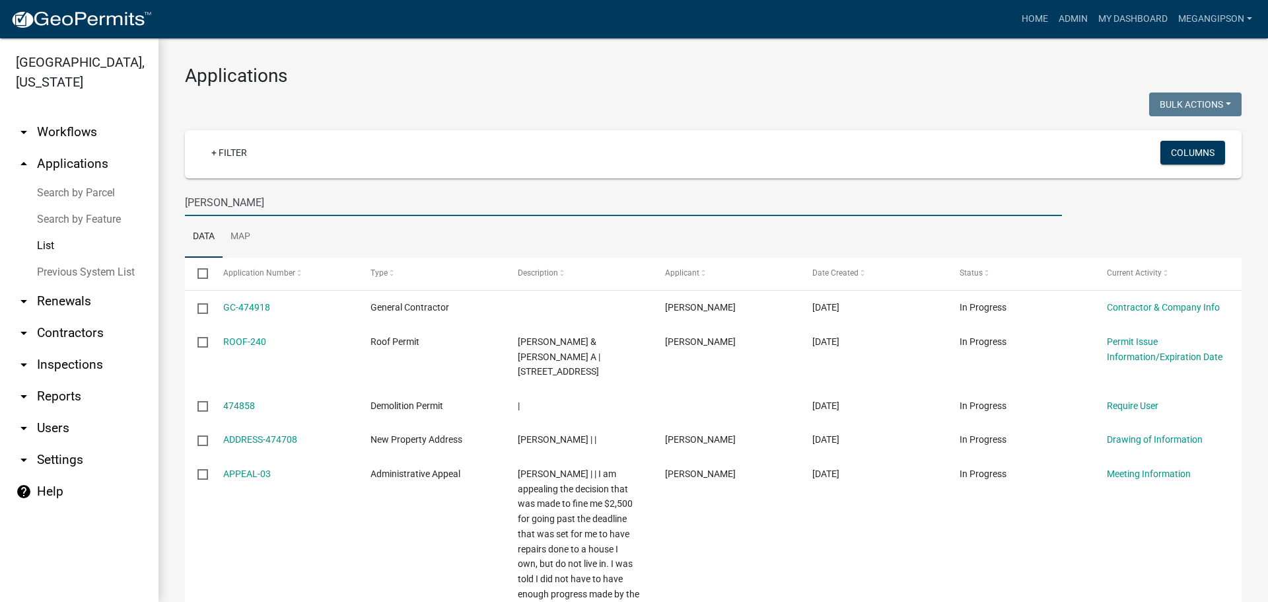
type input "[PERSON_NAME]"
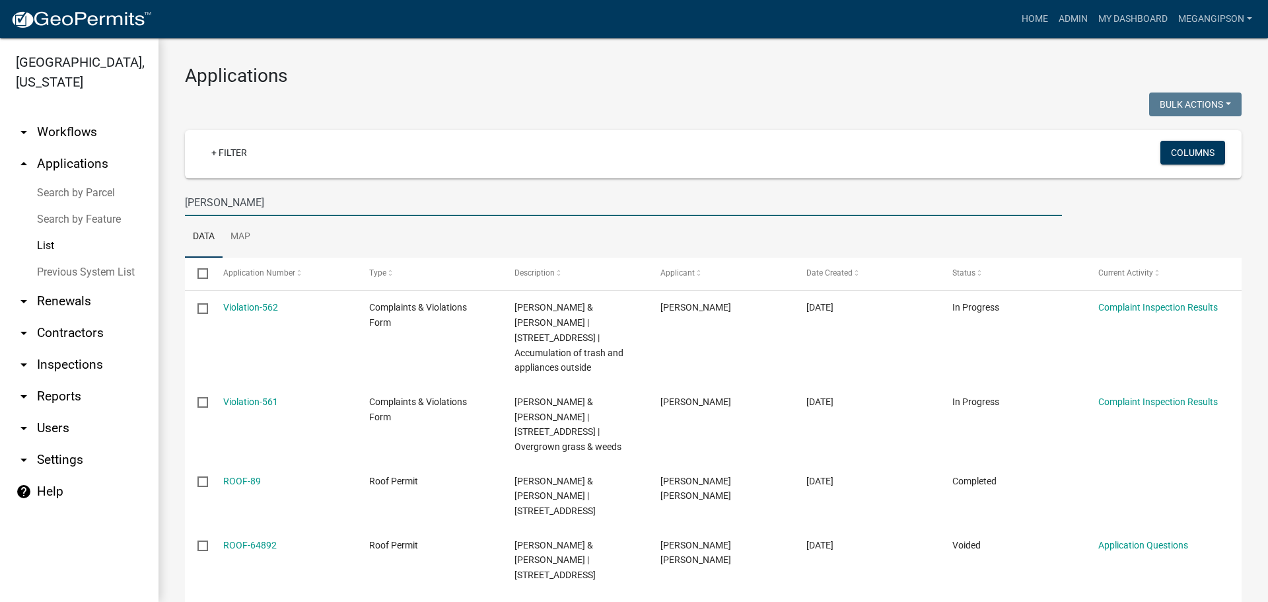
drag, startPoint x: 314, startPoint y: 223, endPoint x: -100, endPoint y: 217, distance: 414.0
click at [0, 217] on html "Internet Explorer does NOT work with GeoPermits. Get a new browser for more sec…" at bounding box center [634, 301] width 1268 height 602
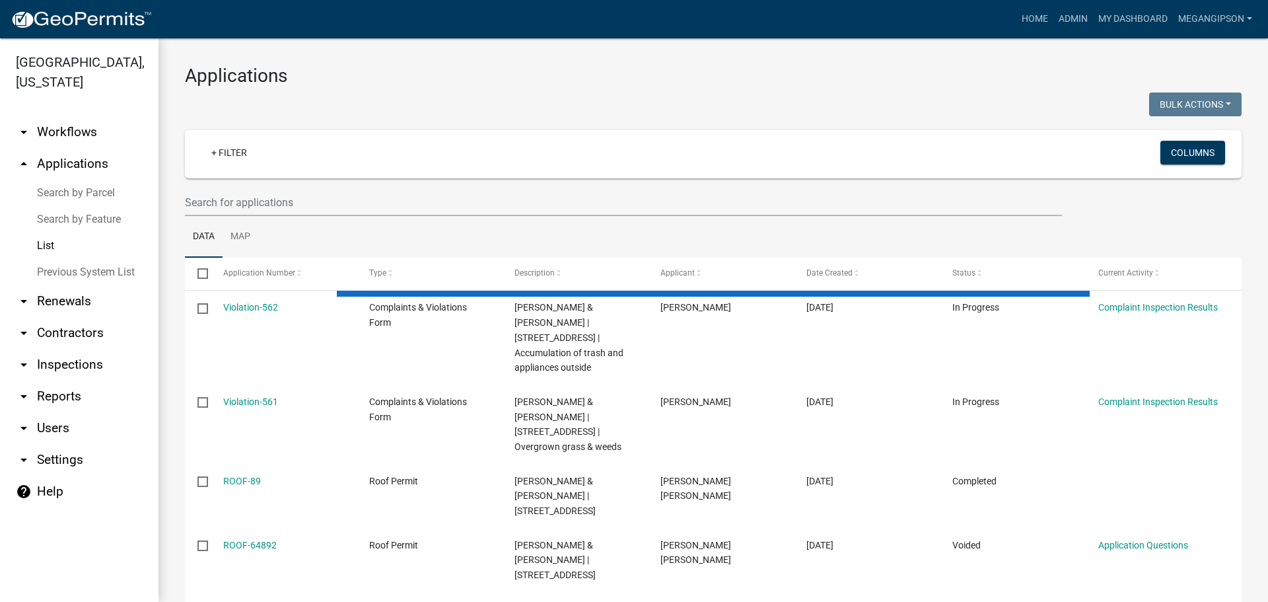
click at [530, 77] on h3 "Applications" at bounding box center [713, 76] width 1056 height 22
select select "3: 100"
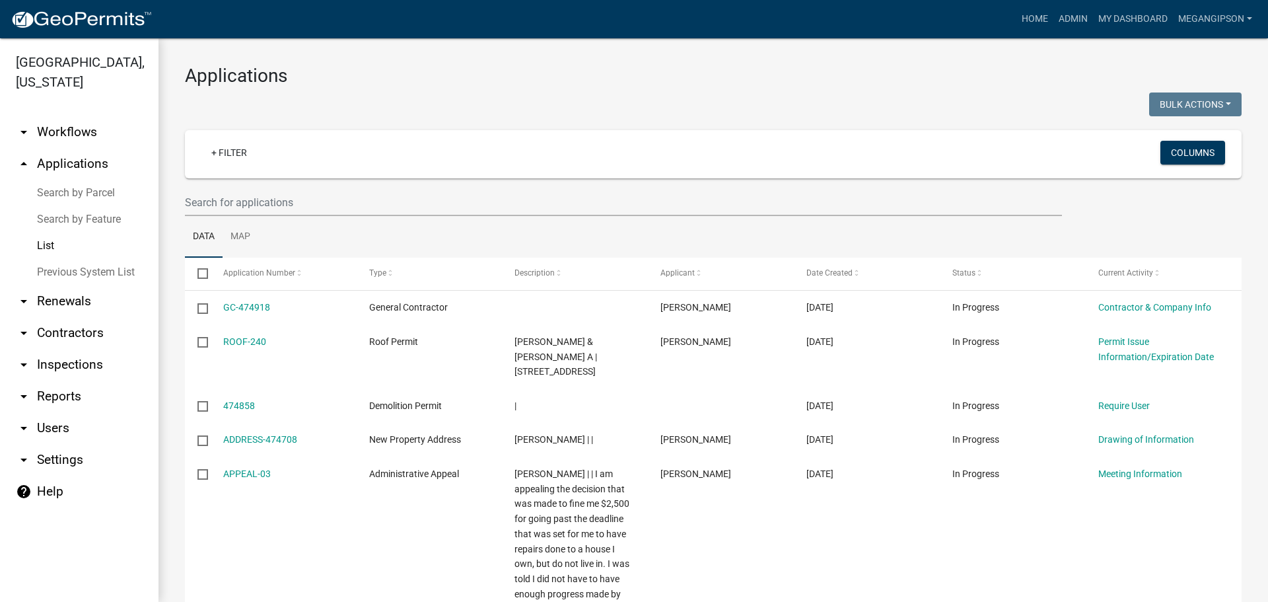
click at [487, 69] on h3 "Applications" at bounding box center [713, 76] width 1056 height 22
click at [75, 148] on link "arrow_drop_down Workflows" at bounding box center [79, 132] width 158 height 32
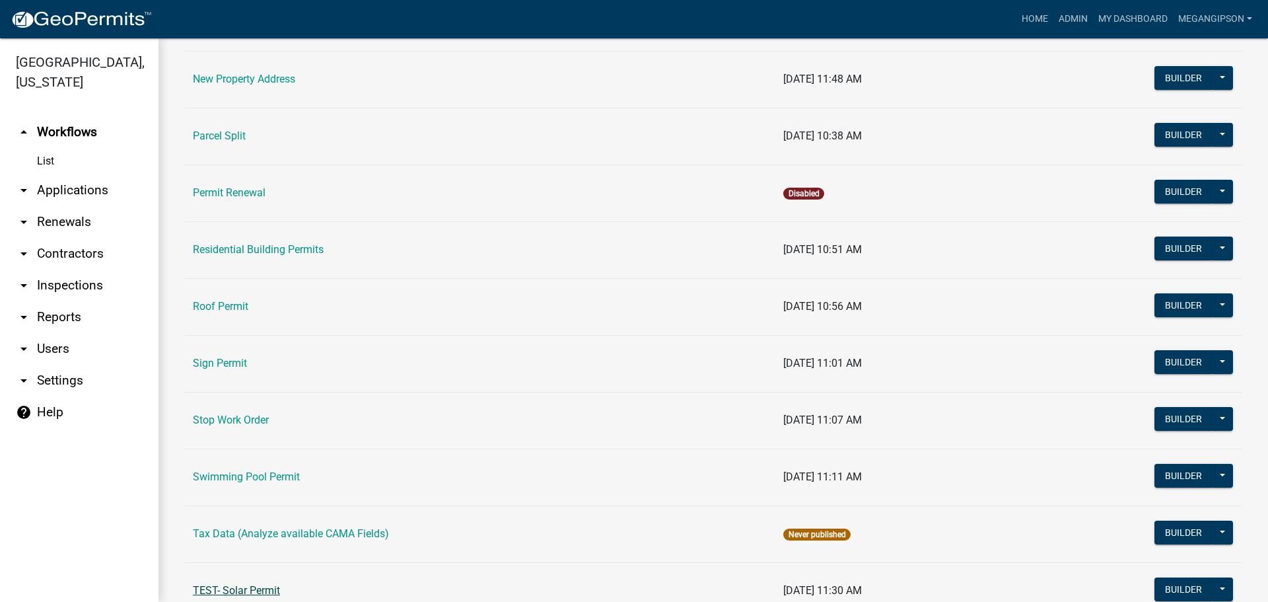
scroll to position [1113, 0]
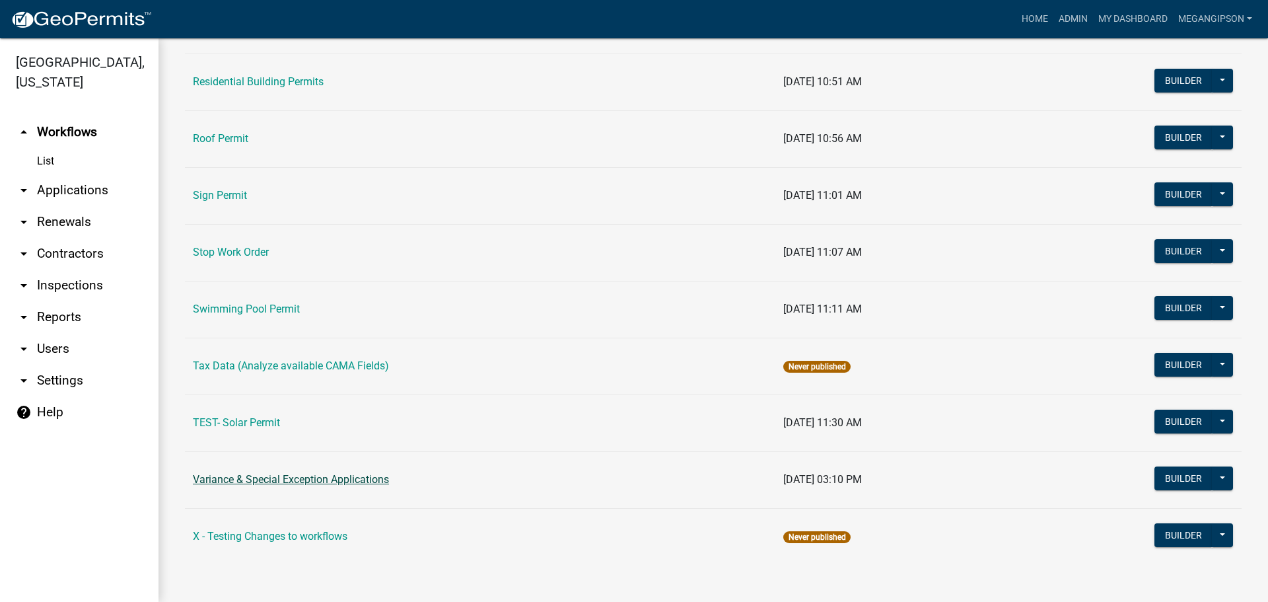
click at [287, 473] on link "Variance & Special Exception Applications" at bounding box center [291, 479] width 196 height 13
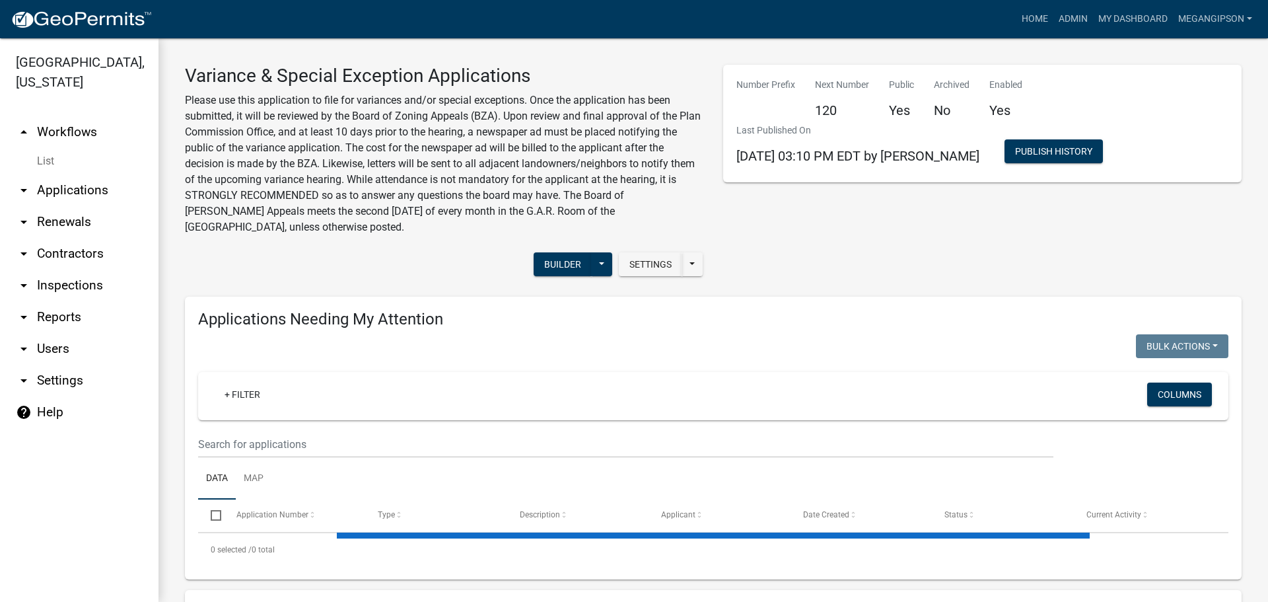
select select "3: 100"
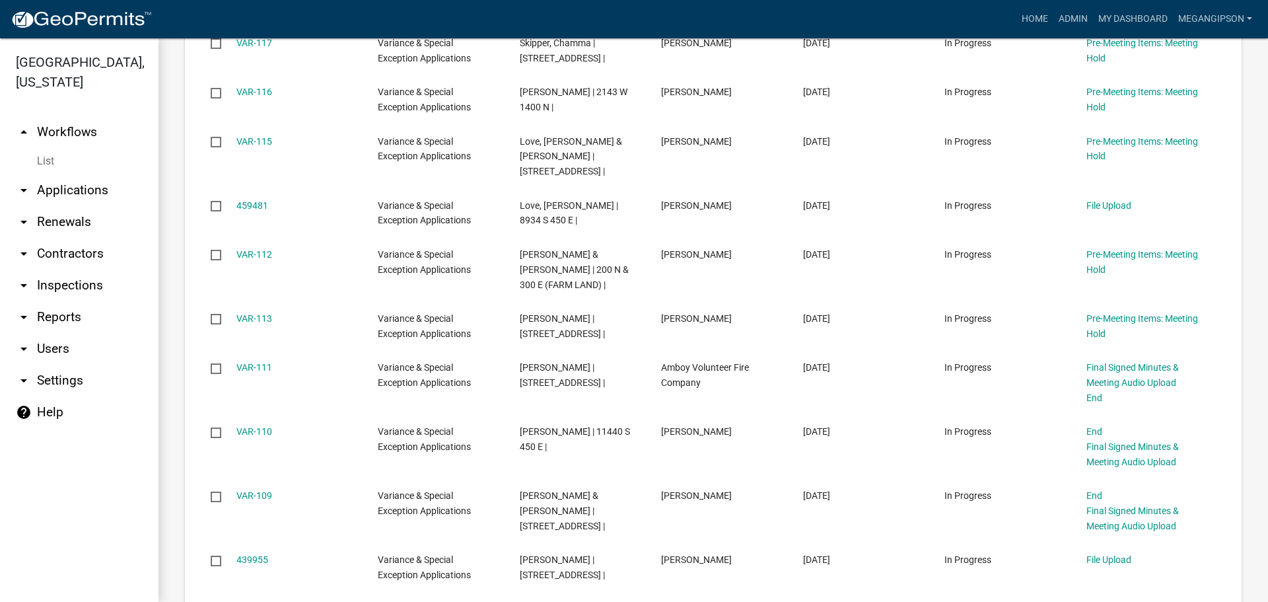
scroll to position [1585, 0]
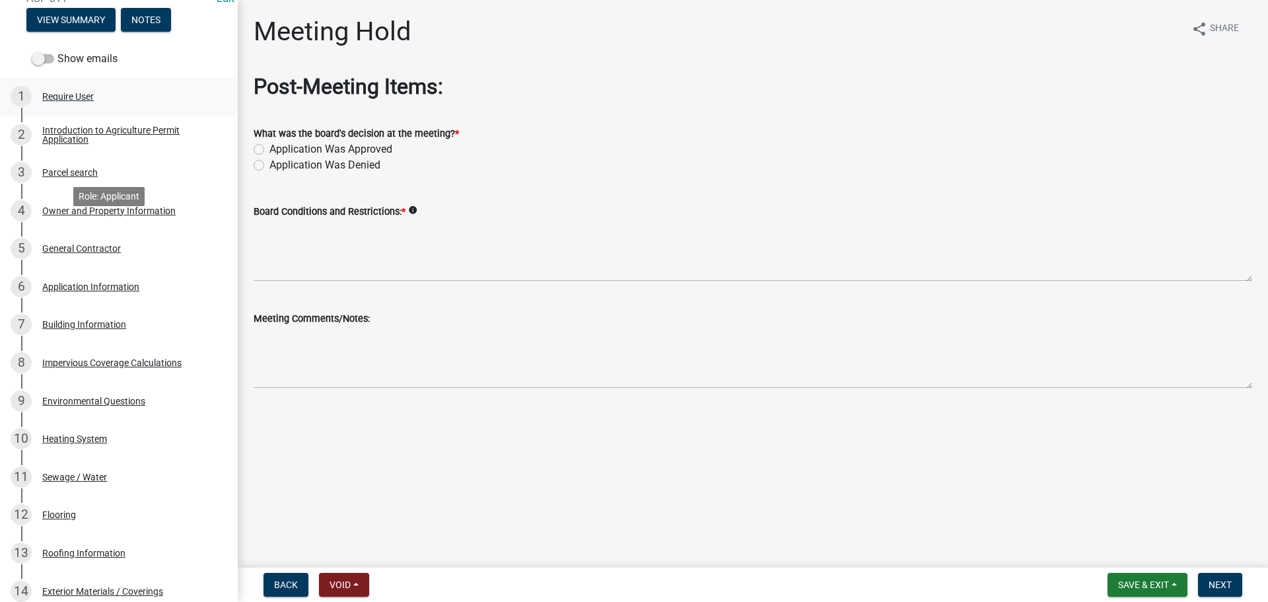
scroll to position [66, 0]
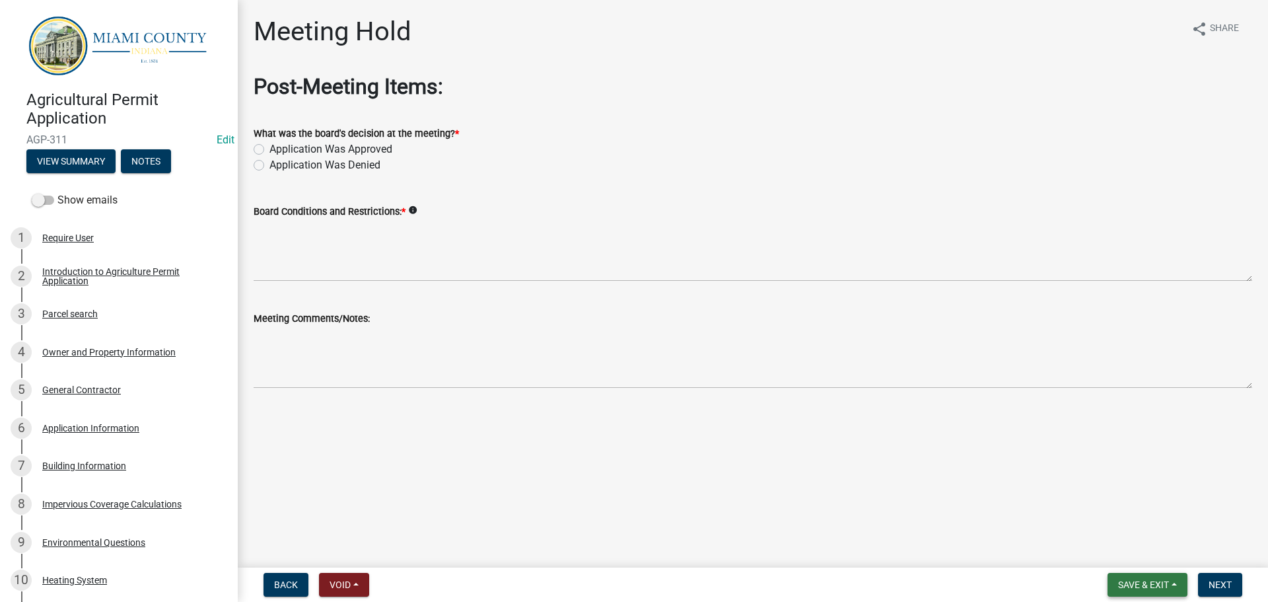
click at [1157, 582] on span "Save & Exit" at bounding box center [1143, 584] width 51 height 11
click at [1115, 549] on button "Save & Exit" at bounding box center [1135, 547] width 106 height 32
